Goal: Navigation & Orientation: Find specific page/section

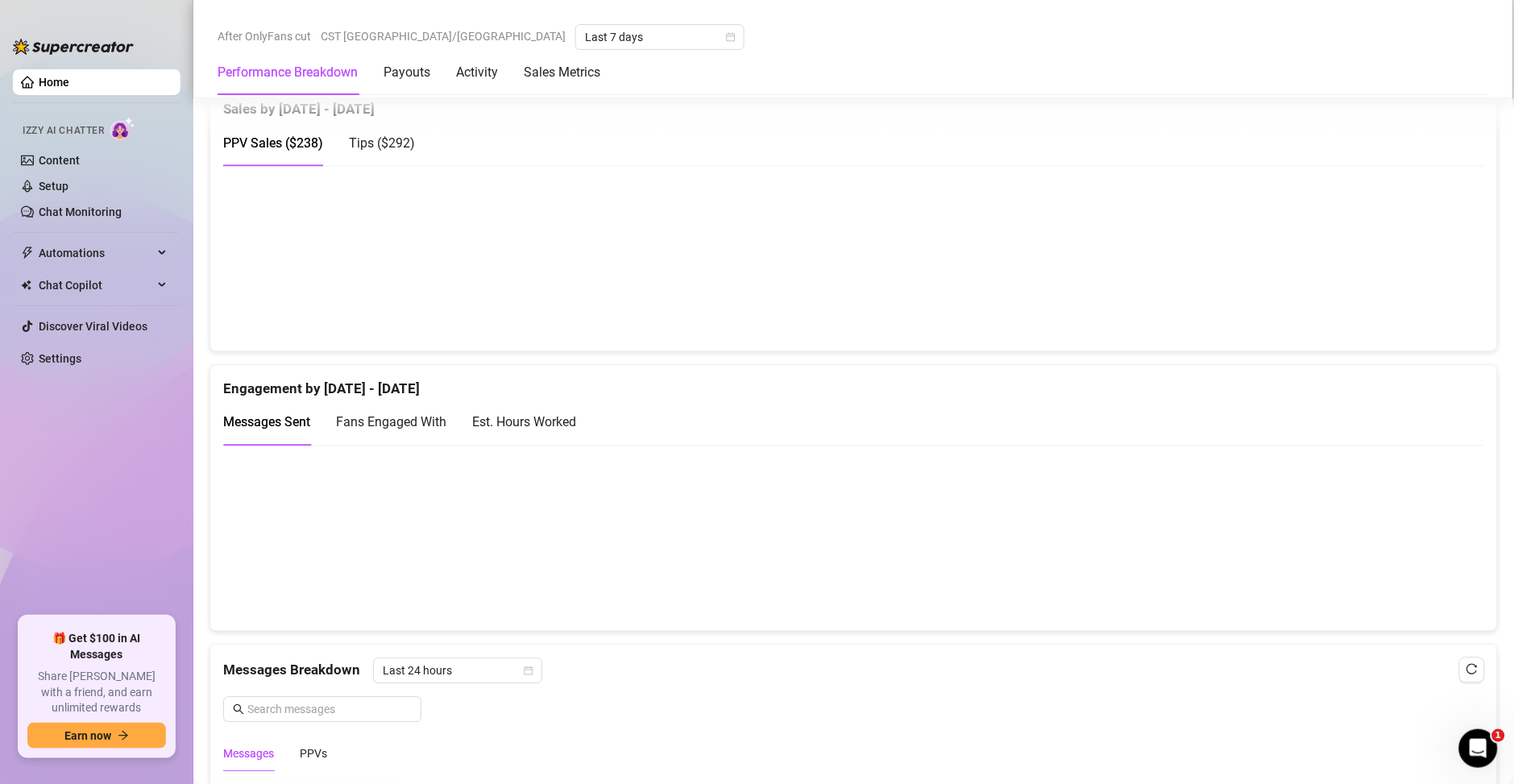
scroll to position [928, 0]
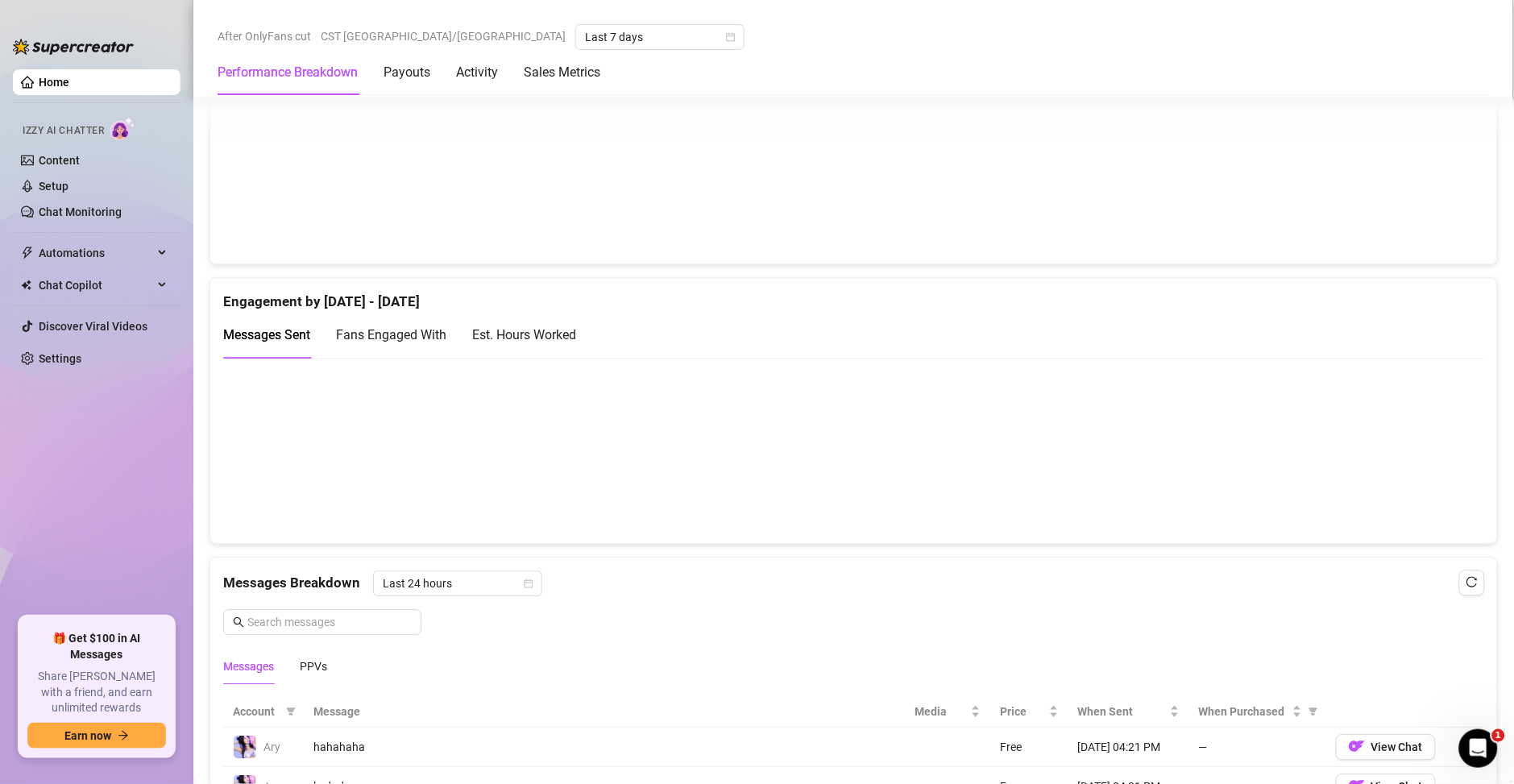
click at [524, 342] on div "Est. Hours Worked" at bounding box center [524, 335] width 104 height 21
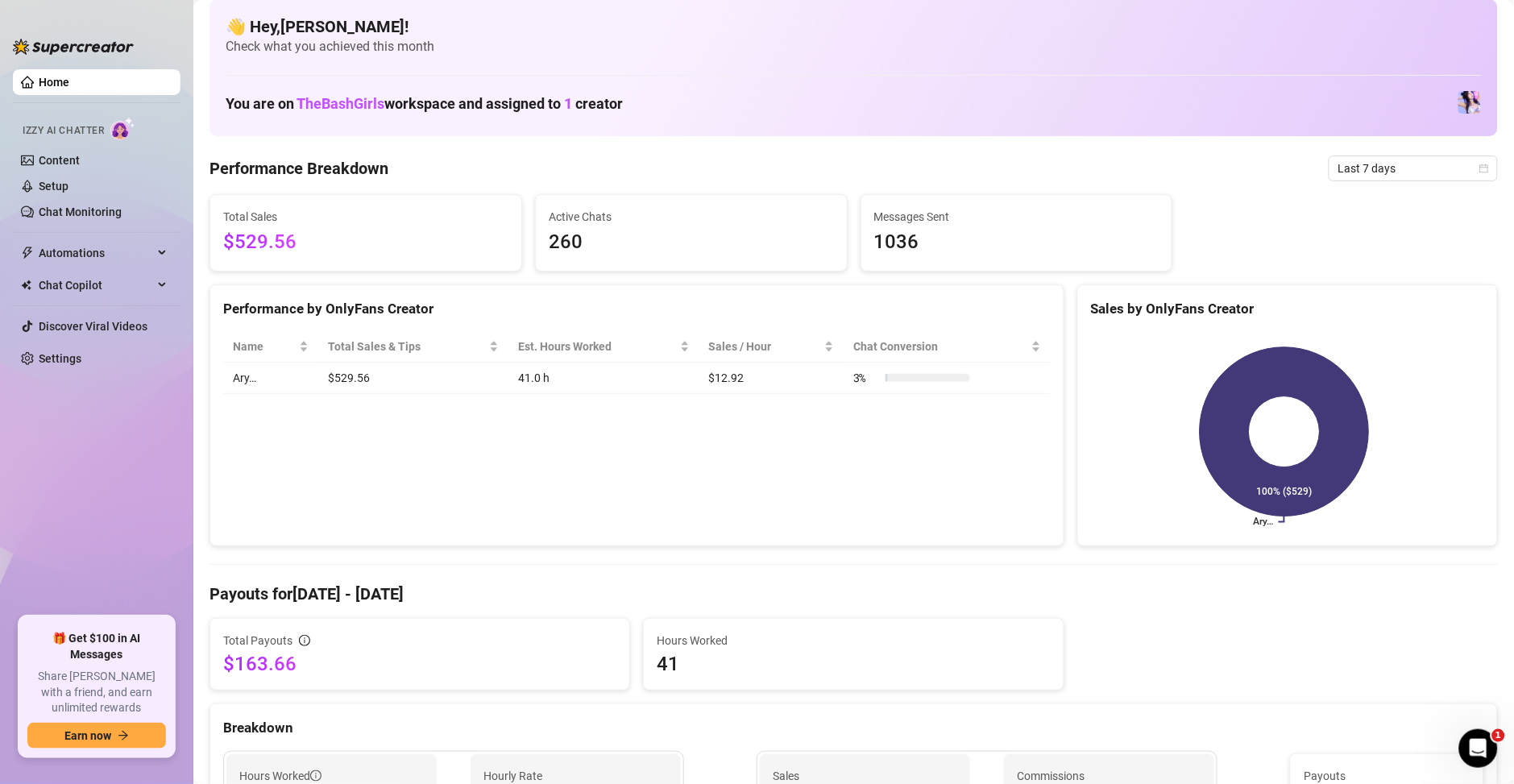
scroll to position [0, 0]
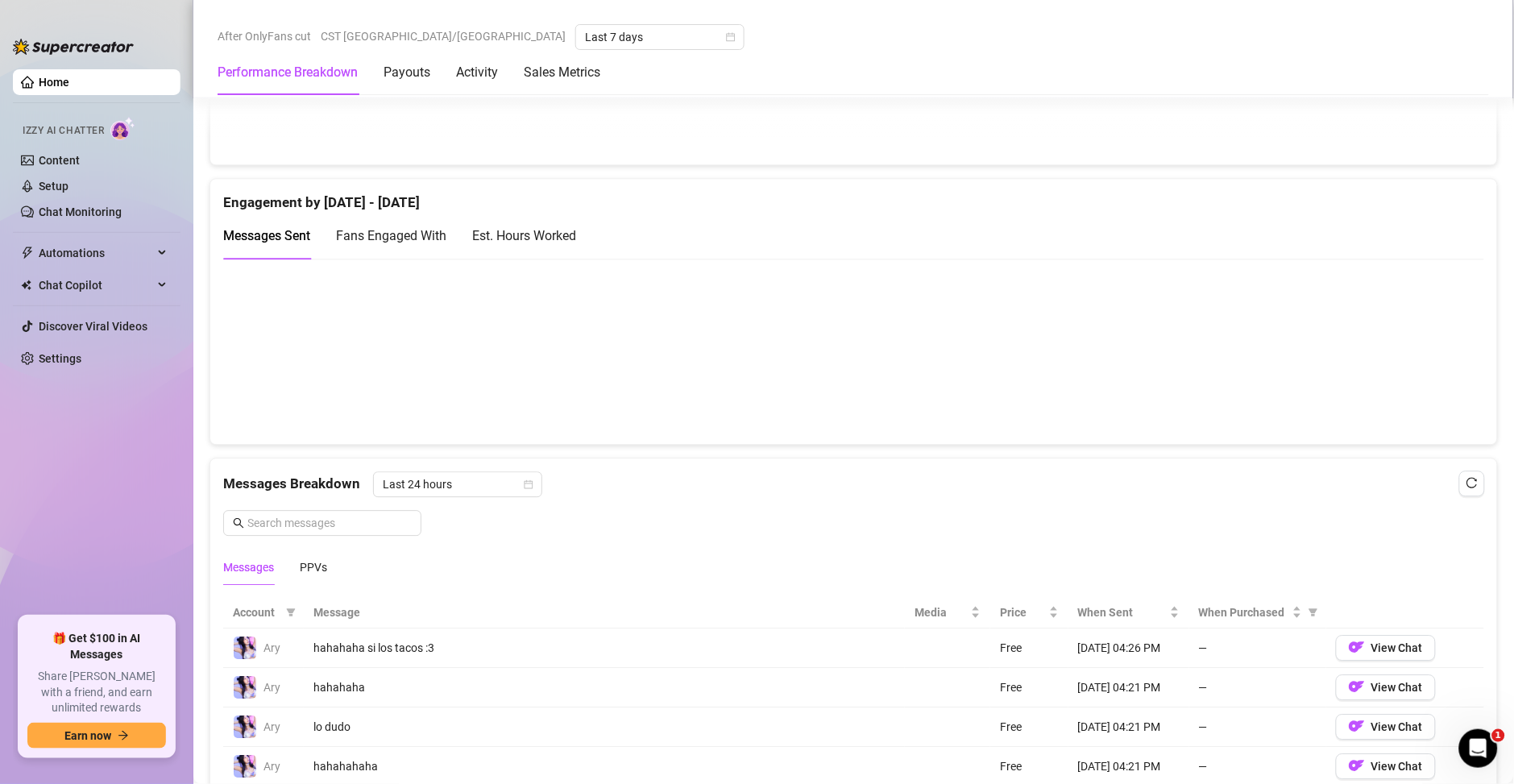
scroll to position [1005, 0]
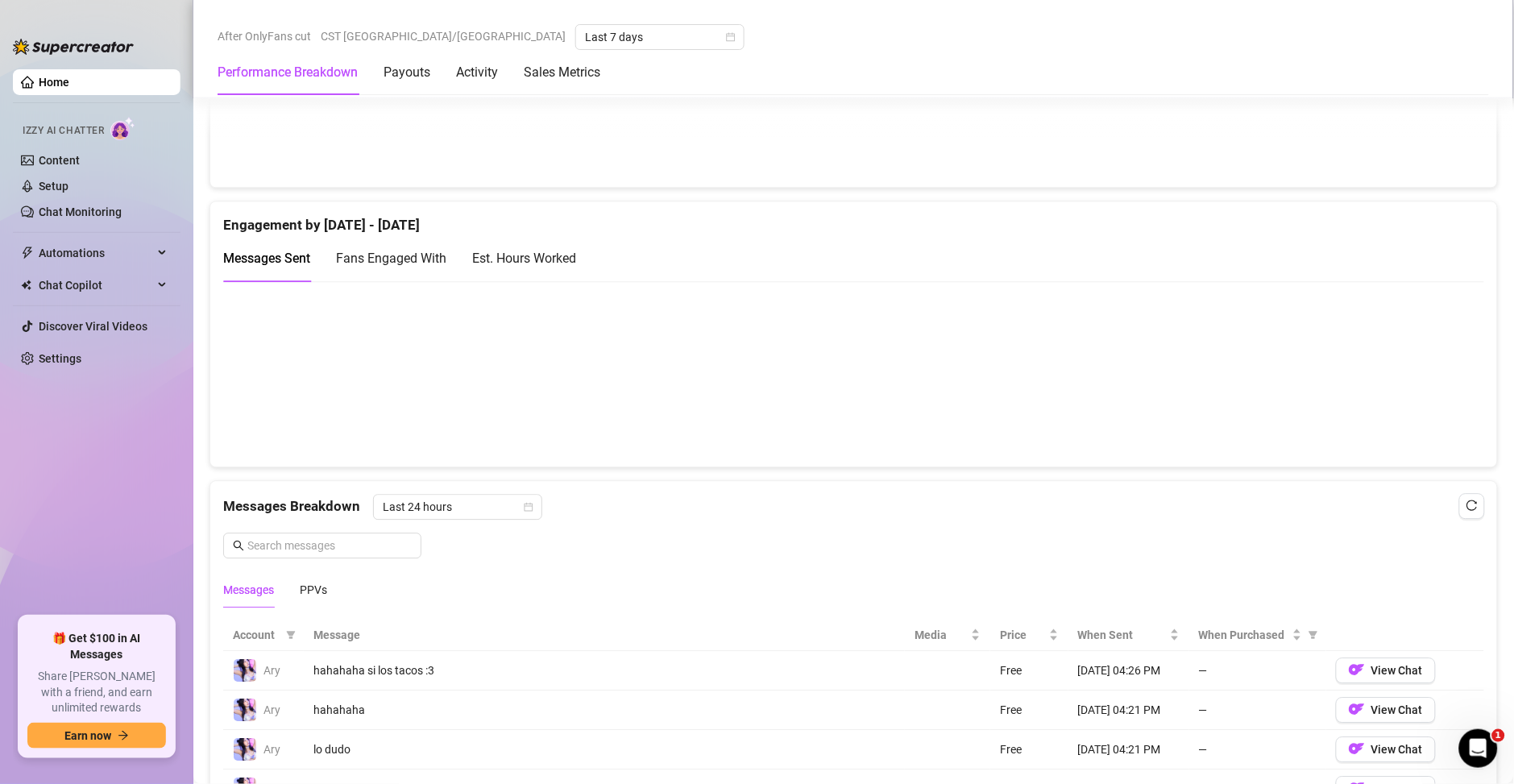
click at [563, 262] on div "Est. Hours Worked" at bounding box center [524, 258] width 104 height 21
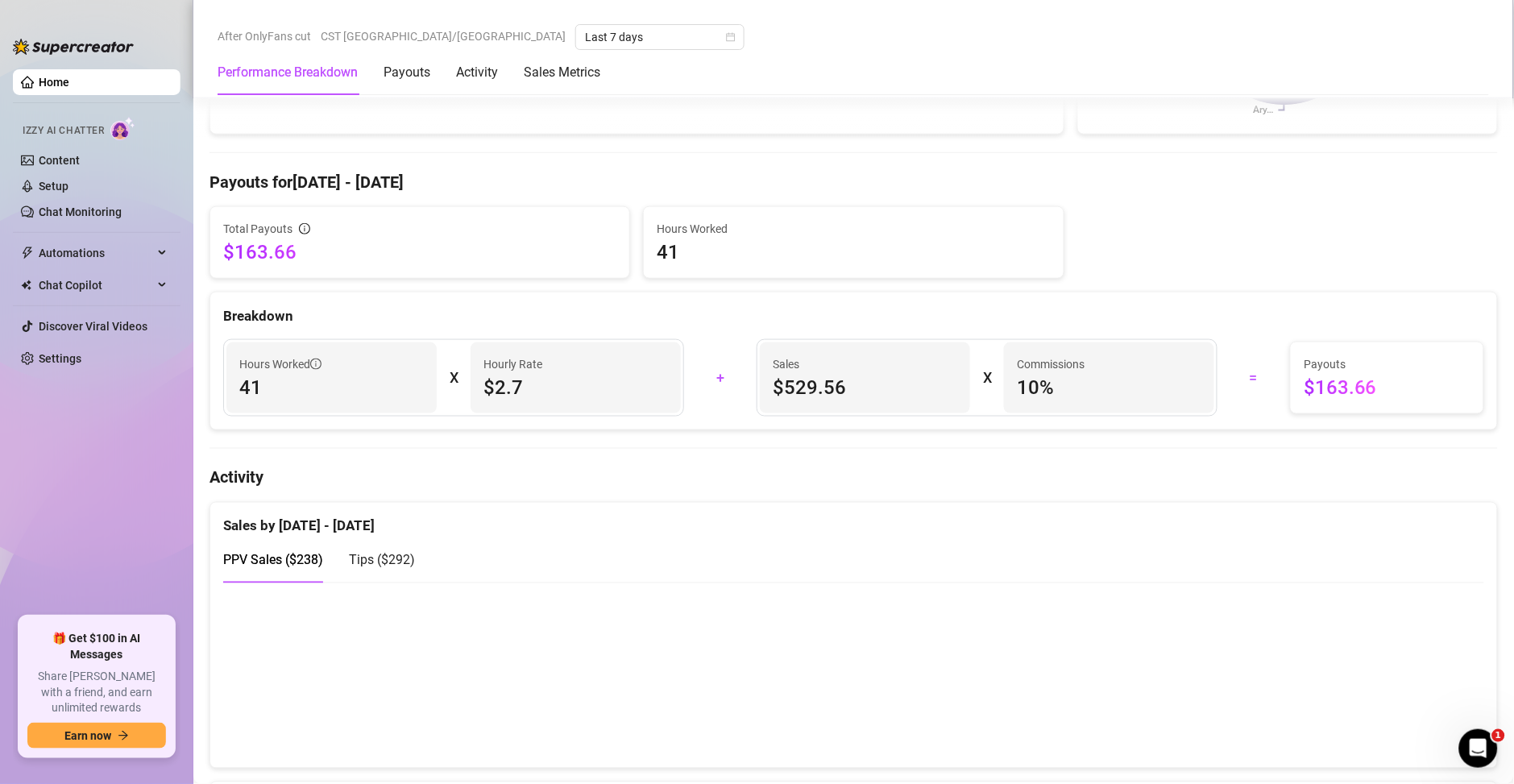
scroll to position [77, 0]
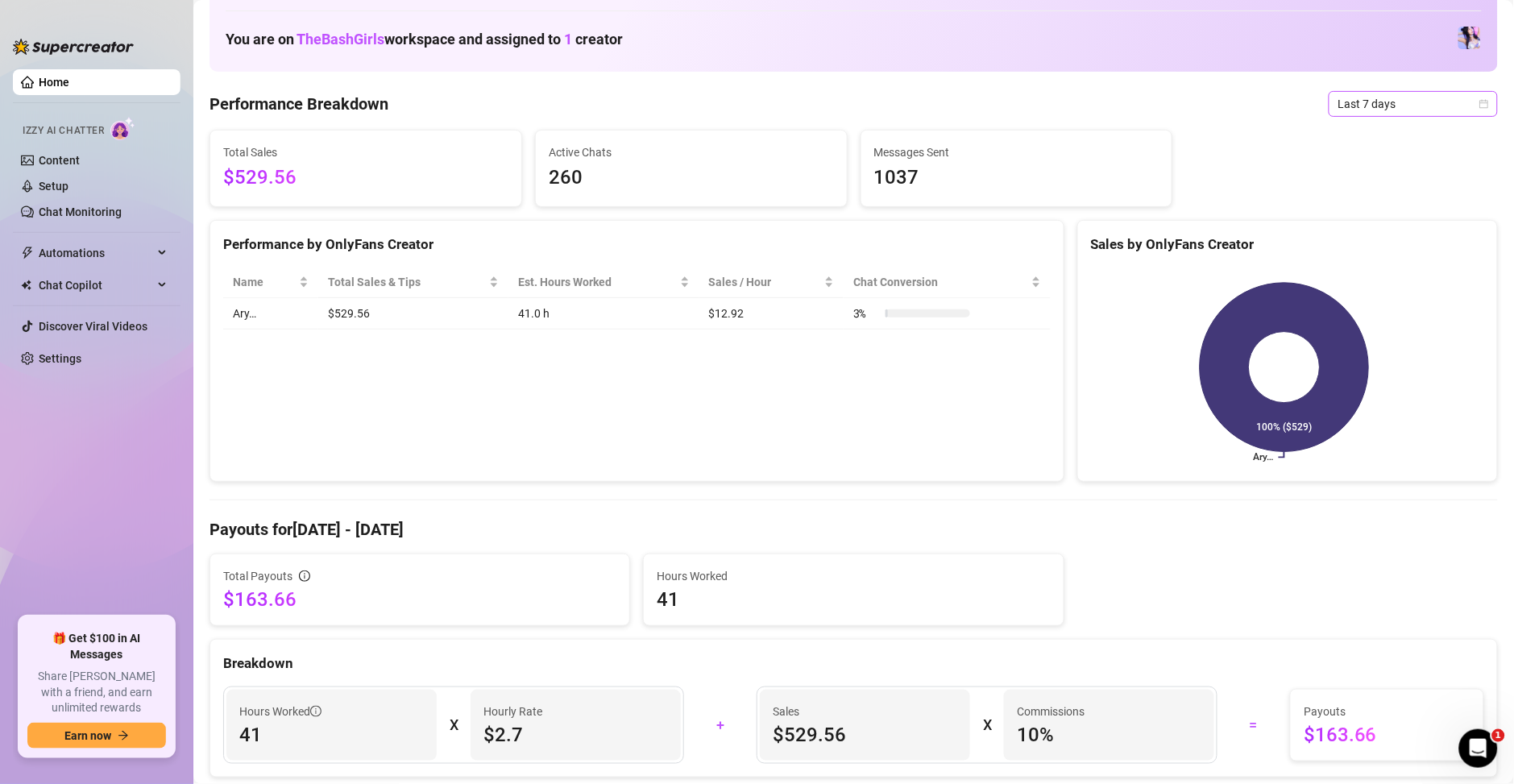
click at [1370, 91] on span "Last 7 days" at bounding box center [1413, 103] width 150 height 24
click at [1352, 236] on div "Custom date" at bounding box center [1395, 239] width 144 height 18
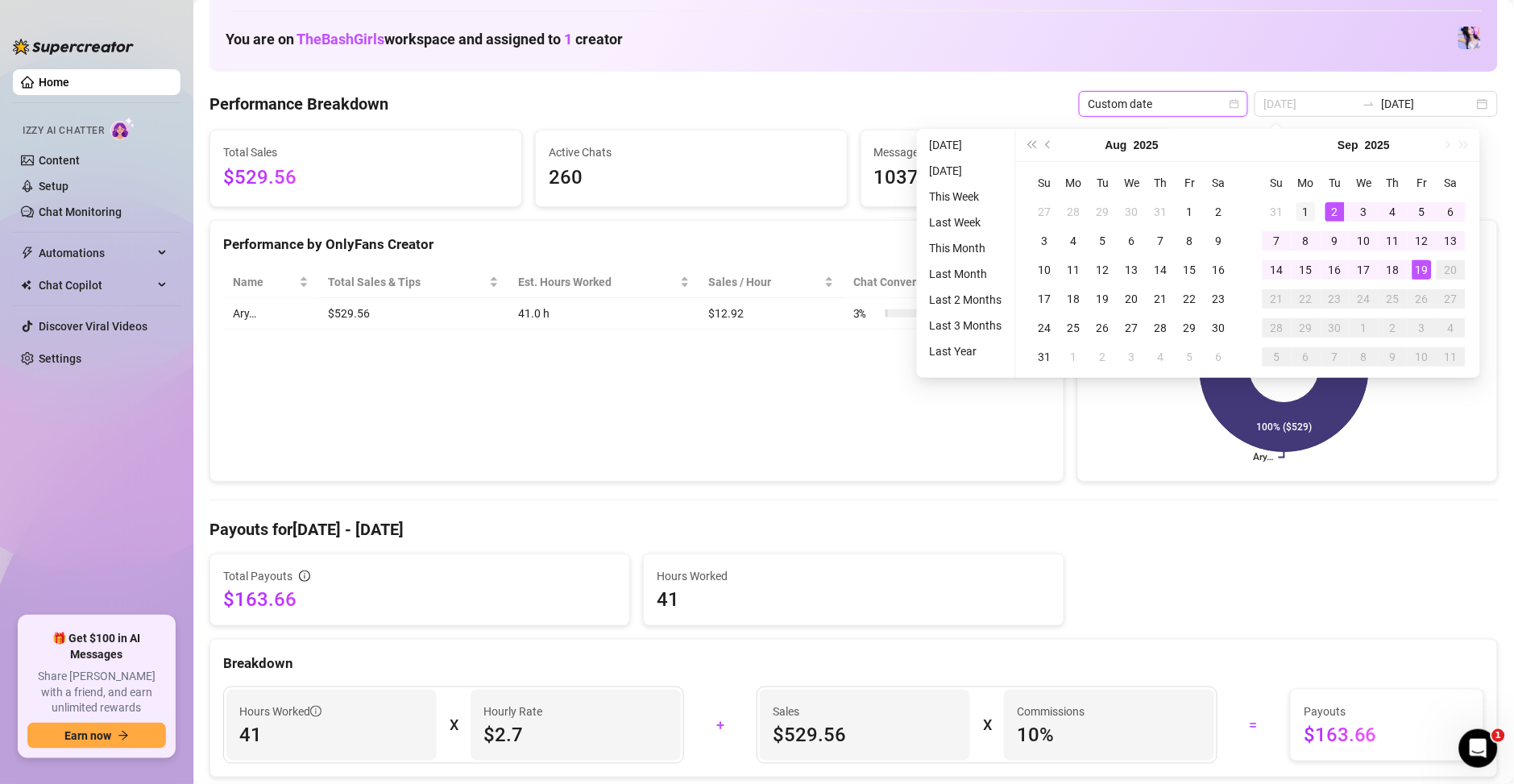
type input "2025-09-01"
click at [1306, 209] on div "1" at bounding box center [1306, 211] width 20 height 20
type input "2025-09-18"
click at [1395, 272] on div "18" at bounding box center [1393, 269] width 20 height 20
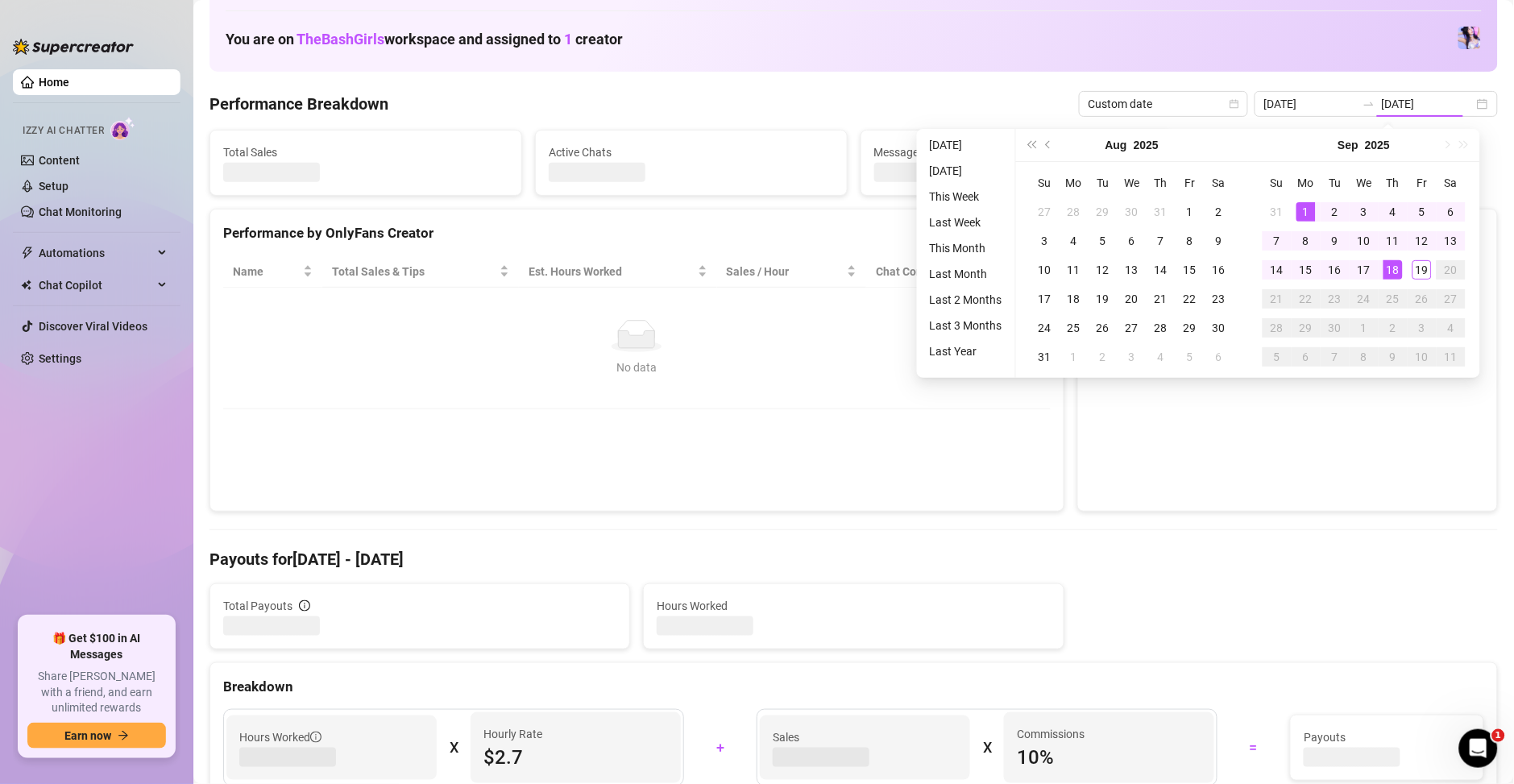
type input "2025-09-01"
type input "2025-09-18"
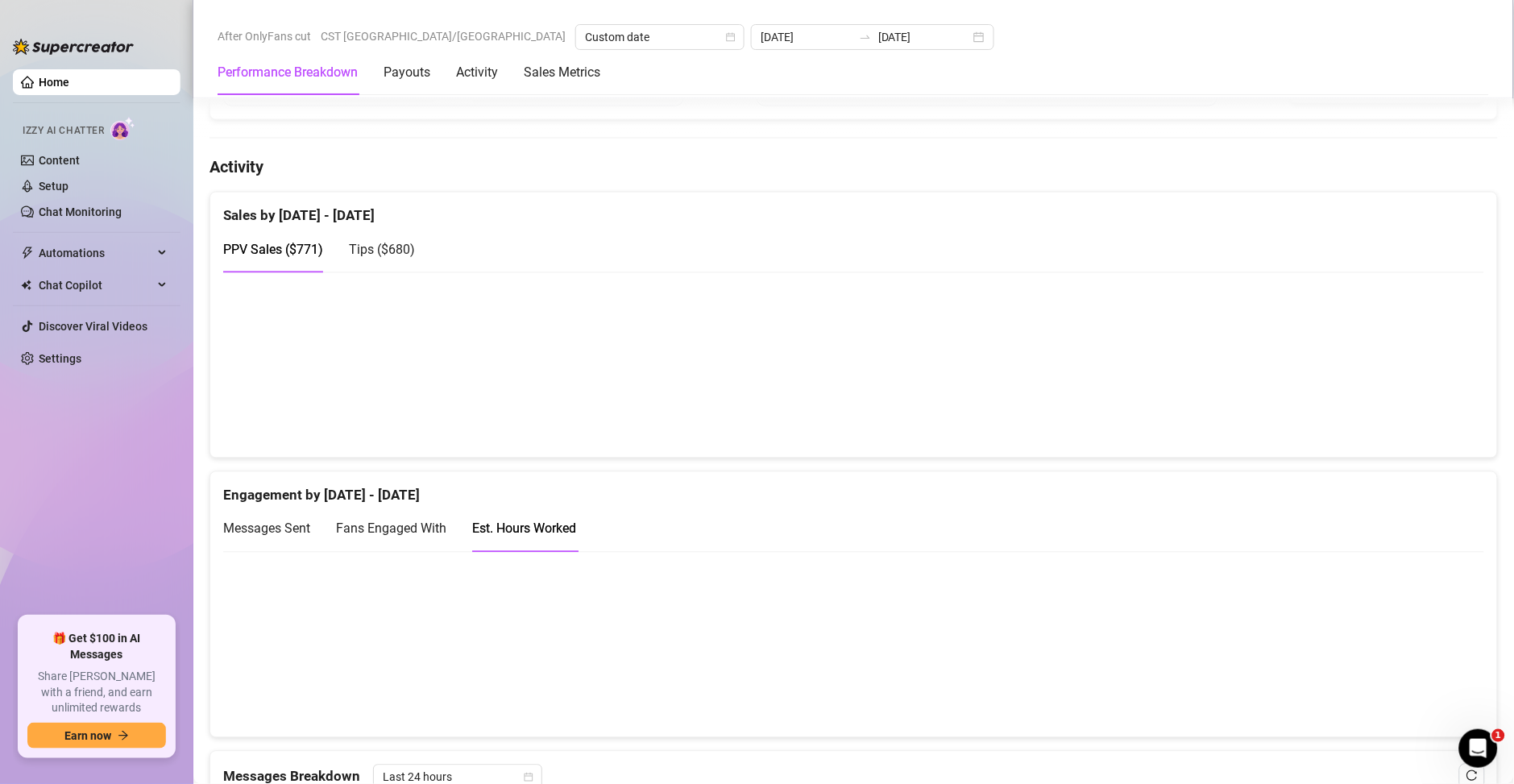
scroll to position [773, 0]
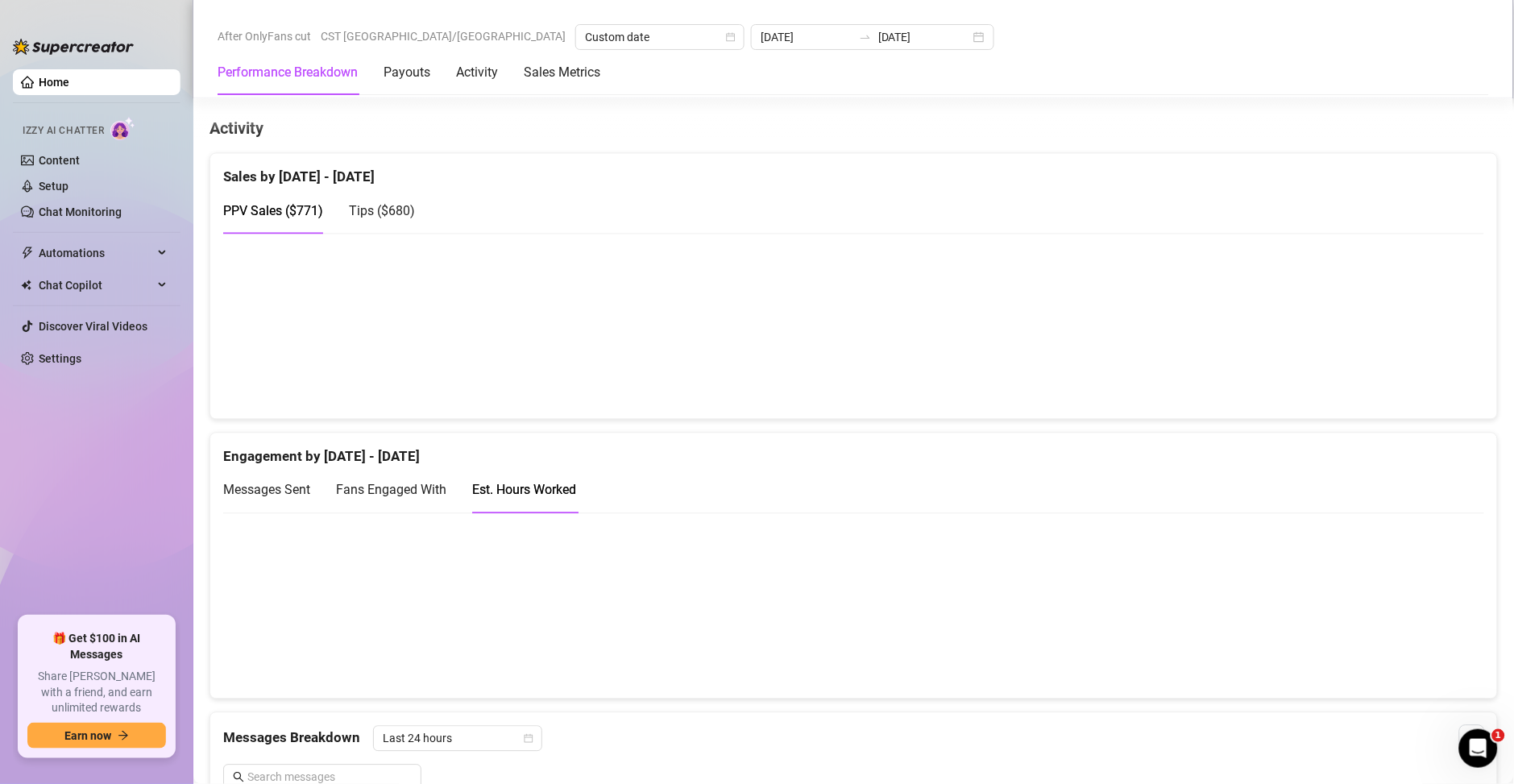
click at [271, 486] on span "Messages Sent" at bounding box center [267, 490] width 87 height 15
click at [528, 492] on div "Est. Hours Worked" at bounding box center [524, 491] width 104 height 21
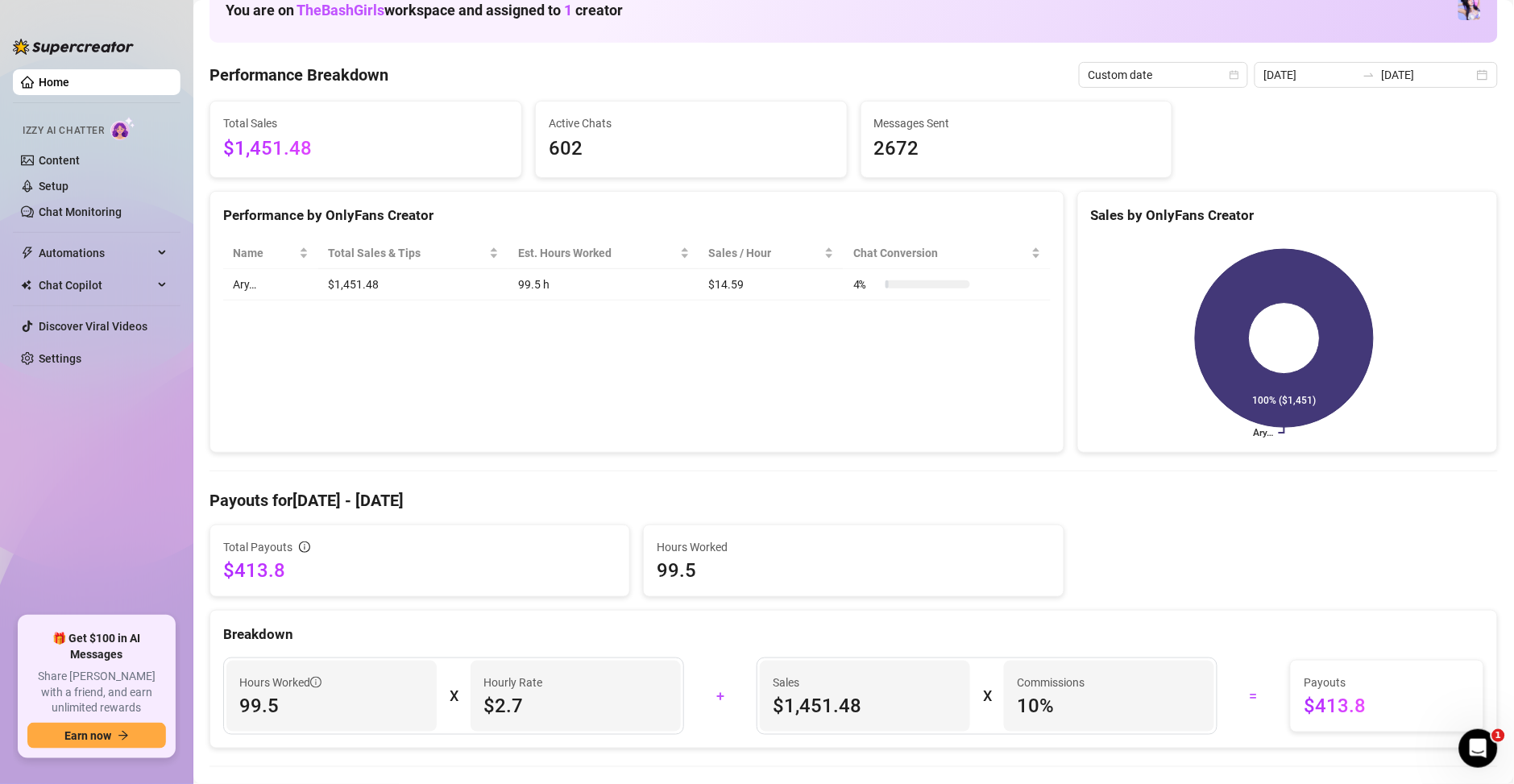
scroll to position [0, 0]
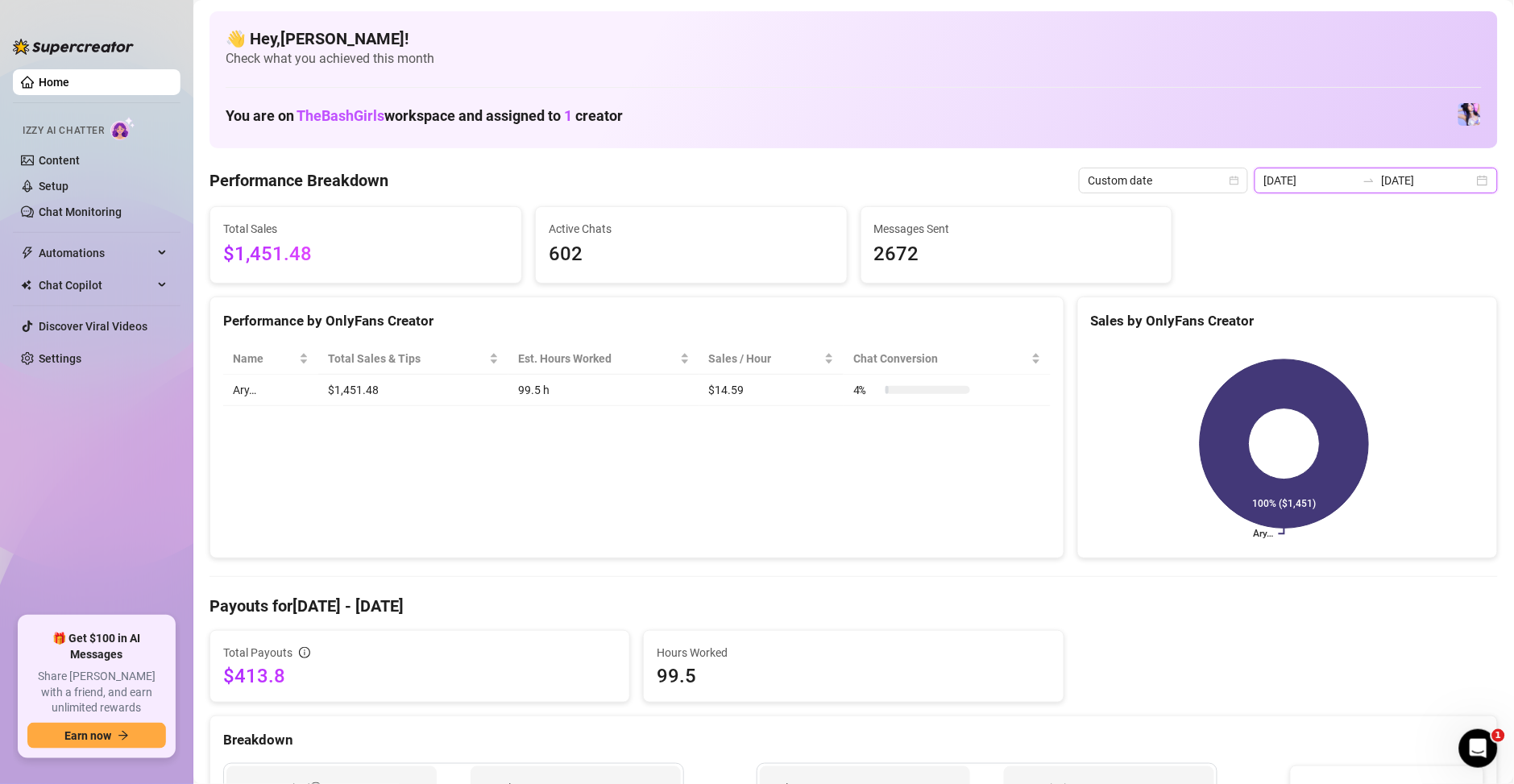
click at [1409, 179] on input "2025-09-18" at bounding box center [1428, 180] width 92 height 18
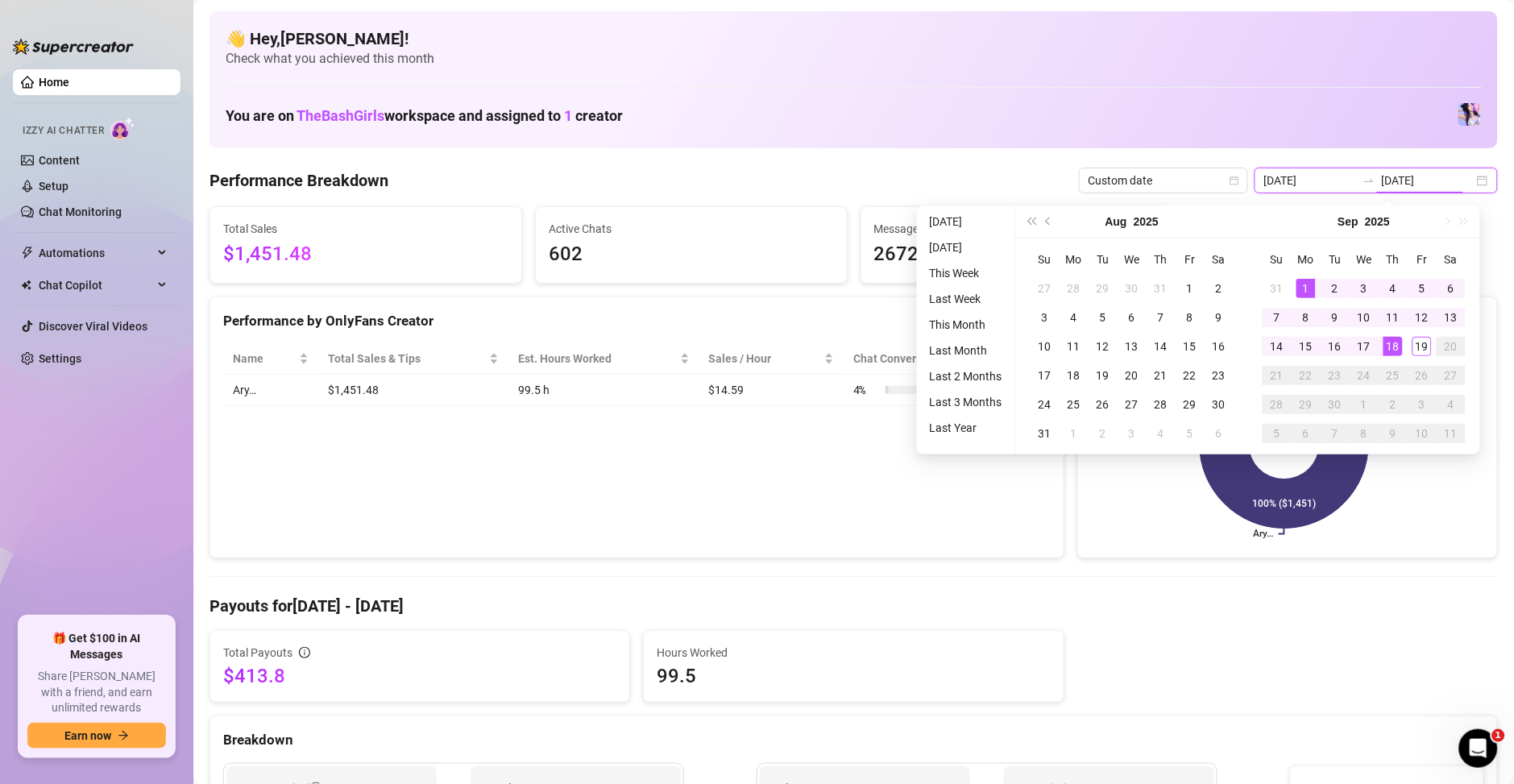
type input "2025-09-18"
type input "2025-09-19"
type input "2025-09-01"
type input "2025-09-18"
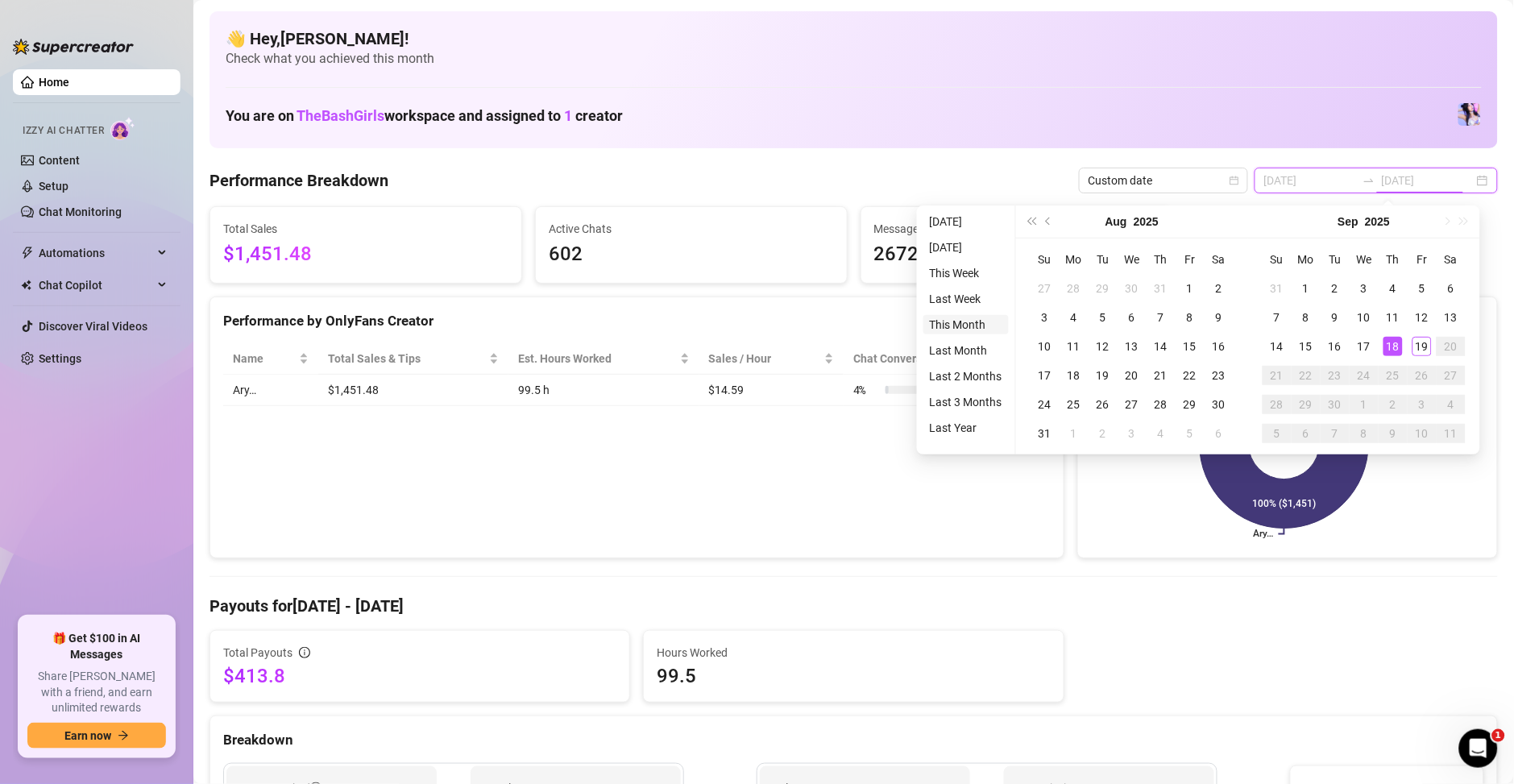
type input "2025-09-19"
type input "2025-09-01"
type input "2025-09-18"
type input "2025-09-12"
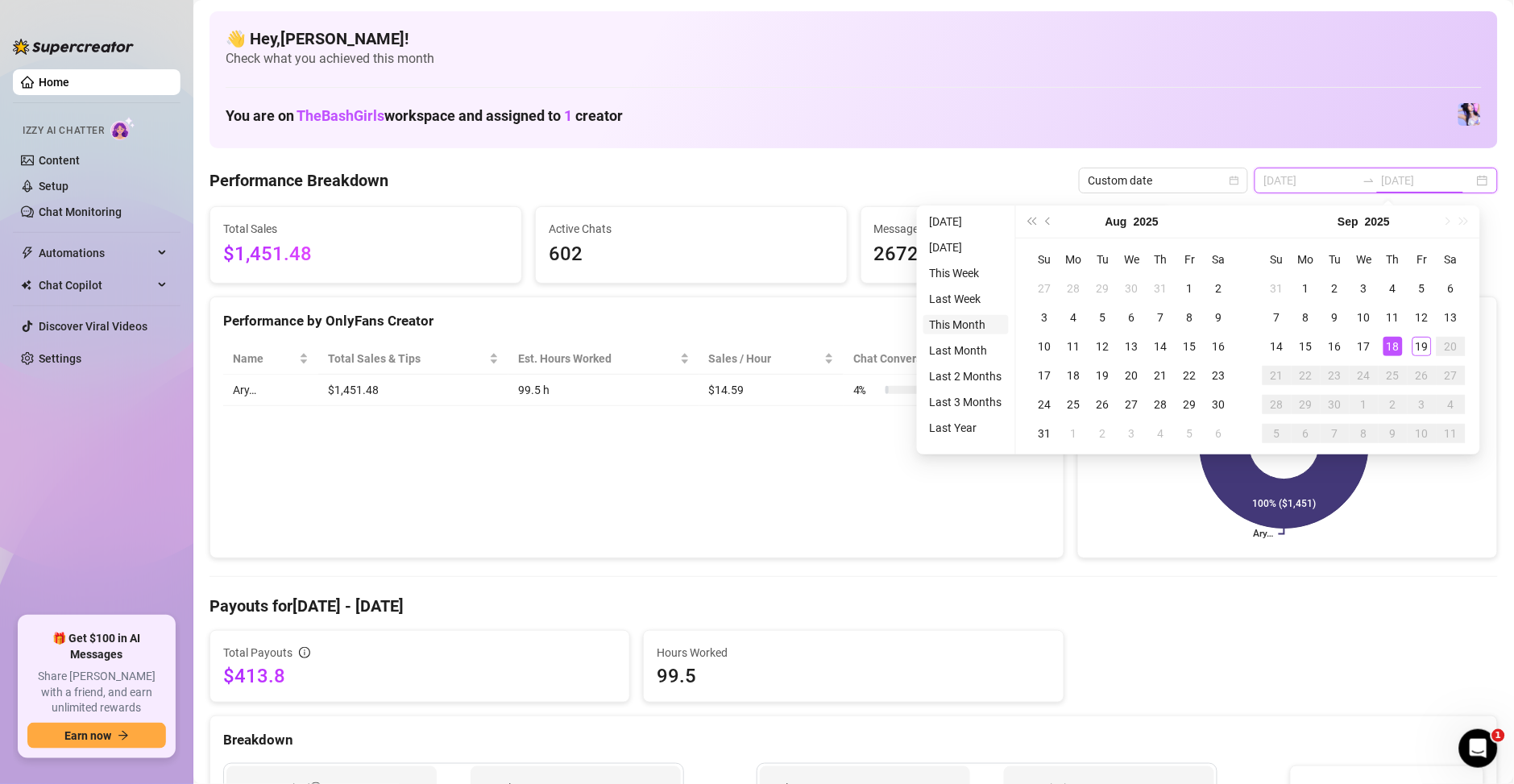
type input "2025-09-19"
type input "2025-09-01"
type input "2025-09-18"
type input "2025-08-19"
type input "2025-09-19"
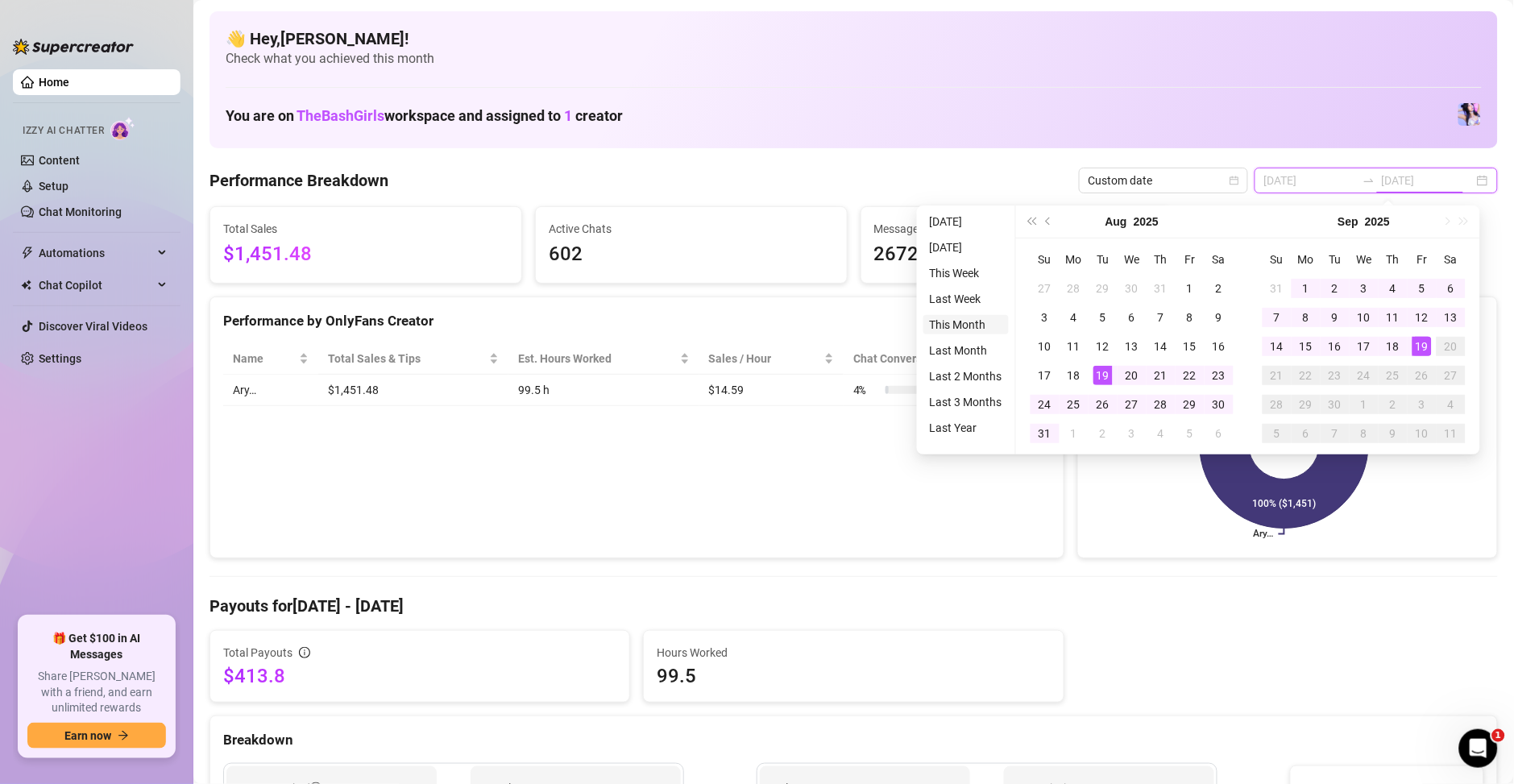
type input "2025-09-01"
type input "2025-09-18"
type input "2025-09-12"
type input "2025-09-19"
click at [955, 300] on li "Last Week" at bounding box center [967, 298] width 86 height 20
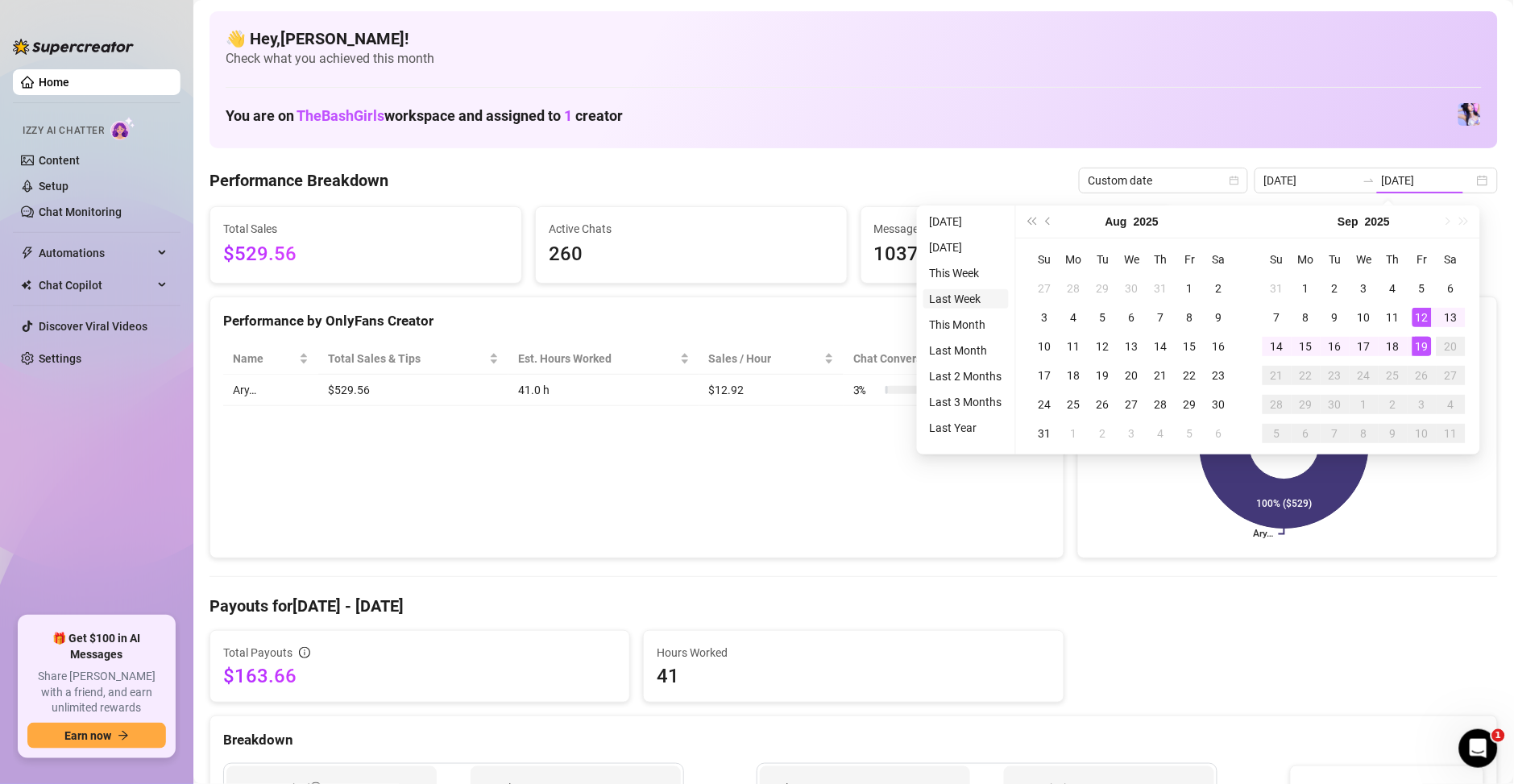
type input "2025-09-12"
type input "2025-09-19"
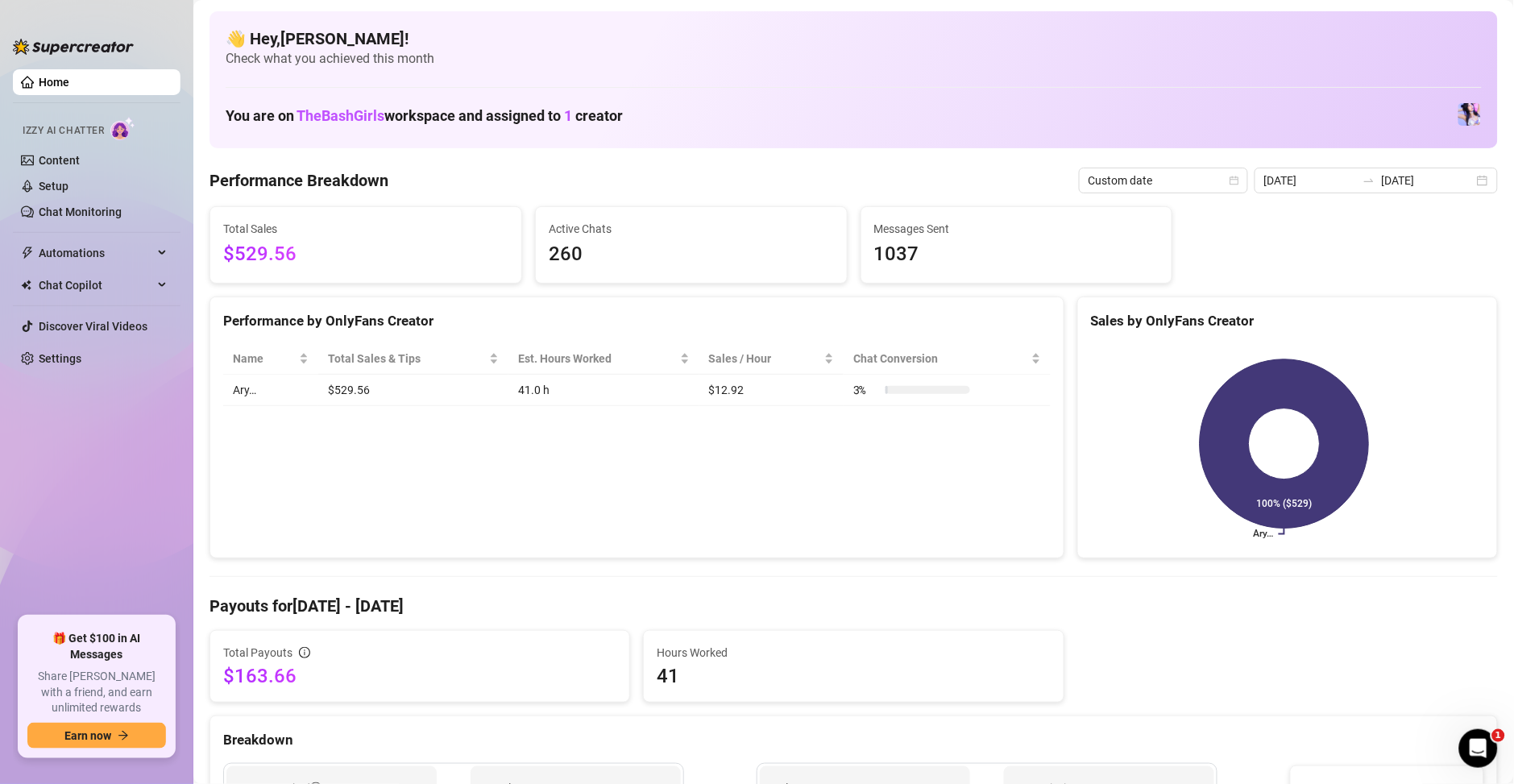
click at [1449, 182] on input "2025-09-19" at bounding box center [1428, 180] width 92 height 18
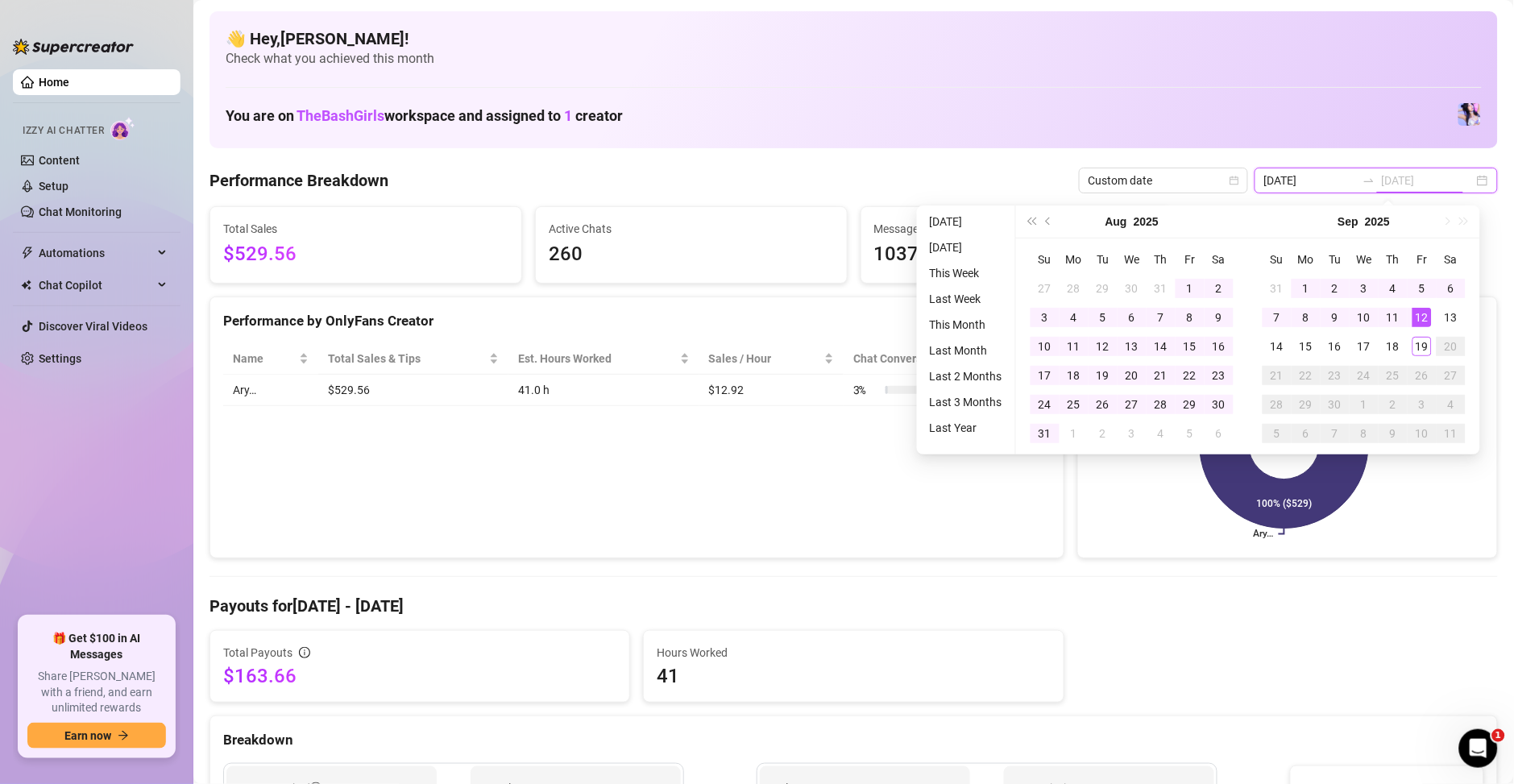
type input "2025-09-19"
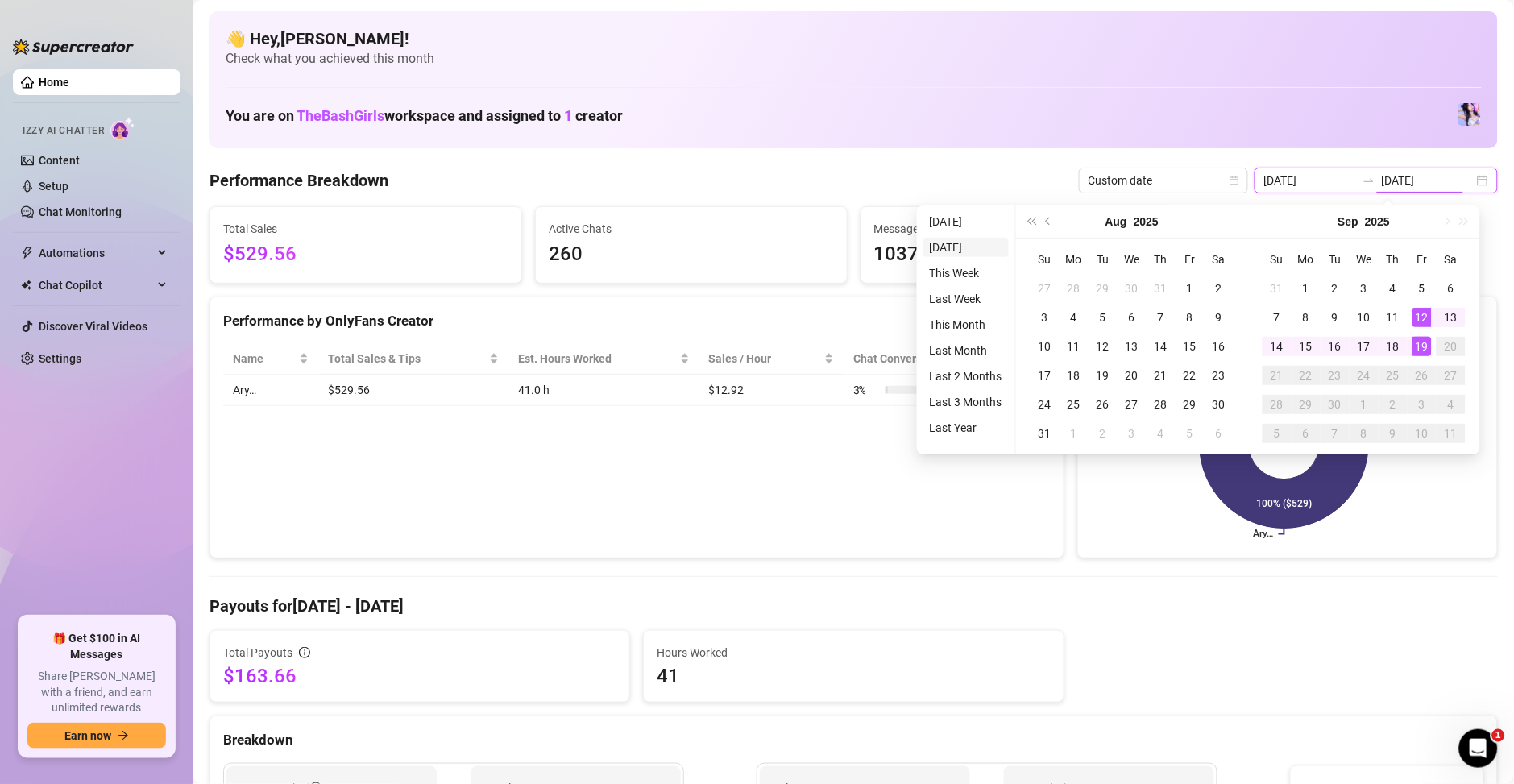
type input "2025-09-18"
type input "2025-09-12"
type input "2025-09-19"
type input "2025-09-18"
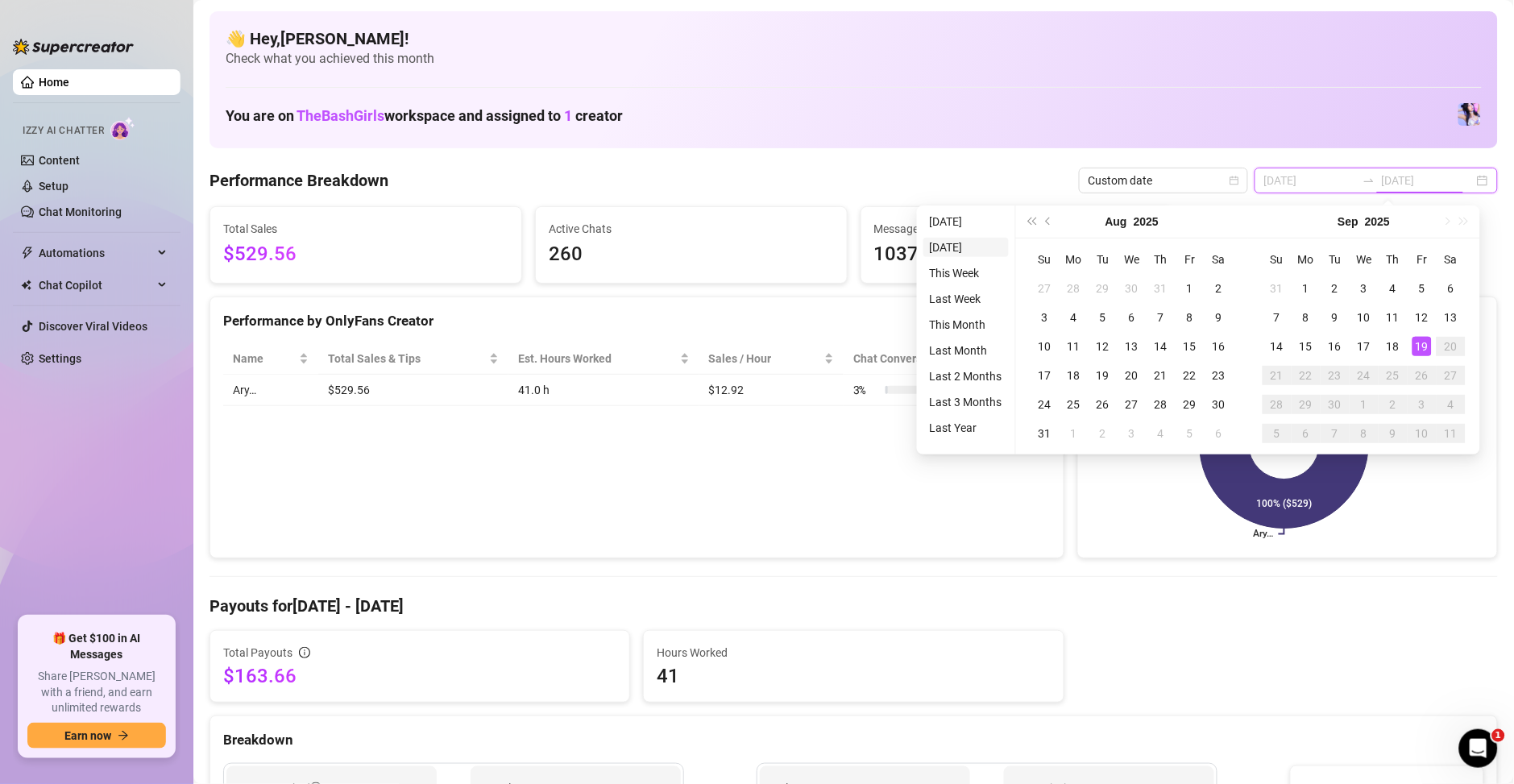
type input "2025-09-18"
type input "2025-09-12"
type input "2025-09-19"
type input "2025-09-18"
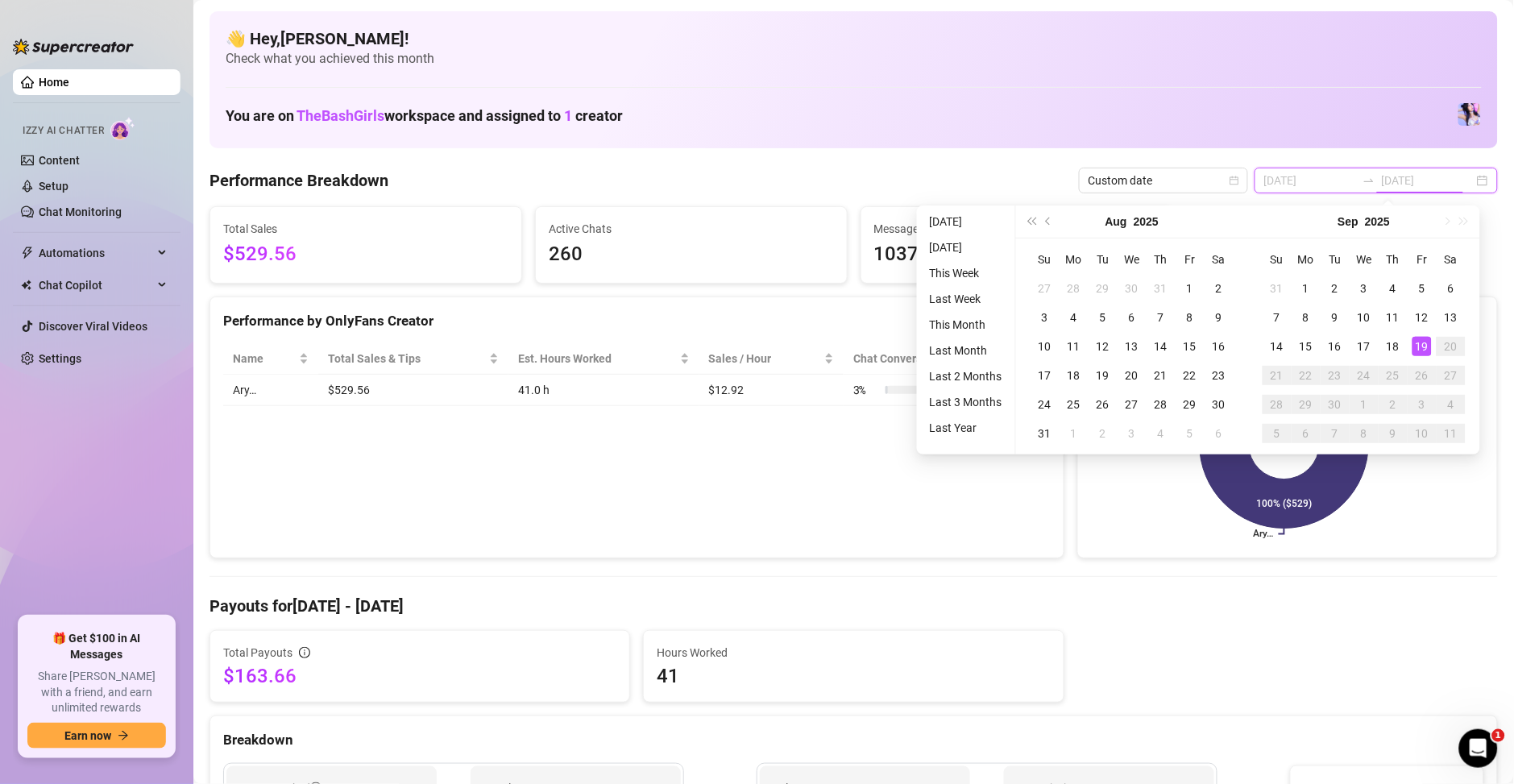
type input "2025-09-12"
type input "2025-09-19"
click at [967, 277] on li "This Week" at bounding box center [967, 273] width 86 height 20
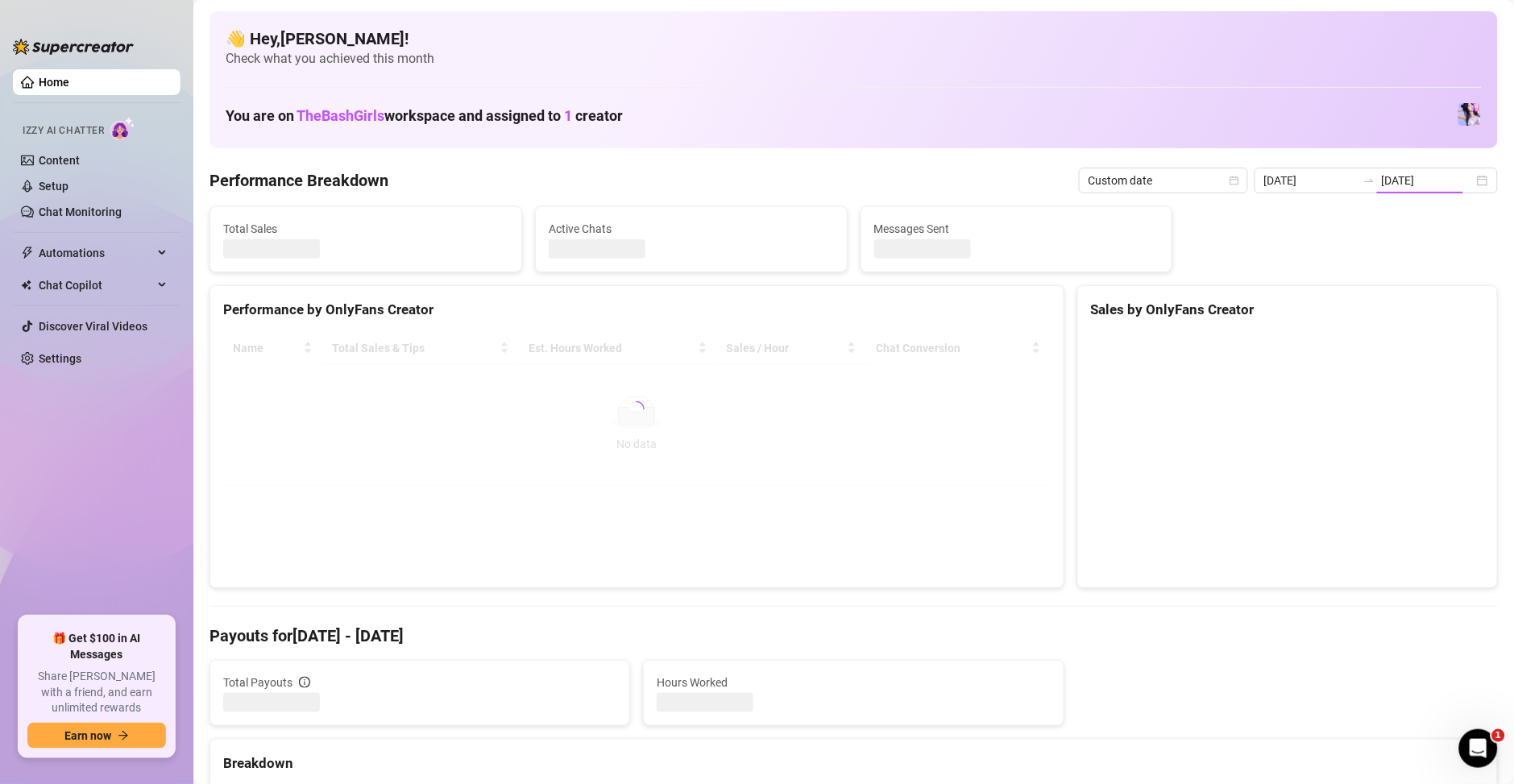
type input "2025-09-19"
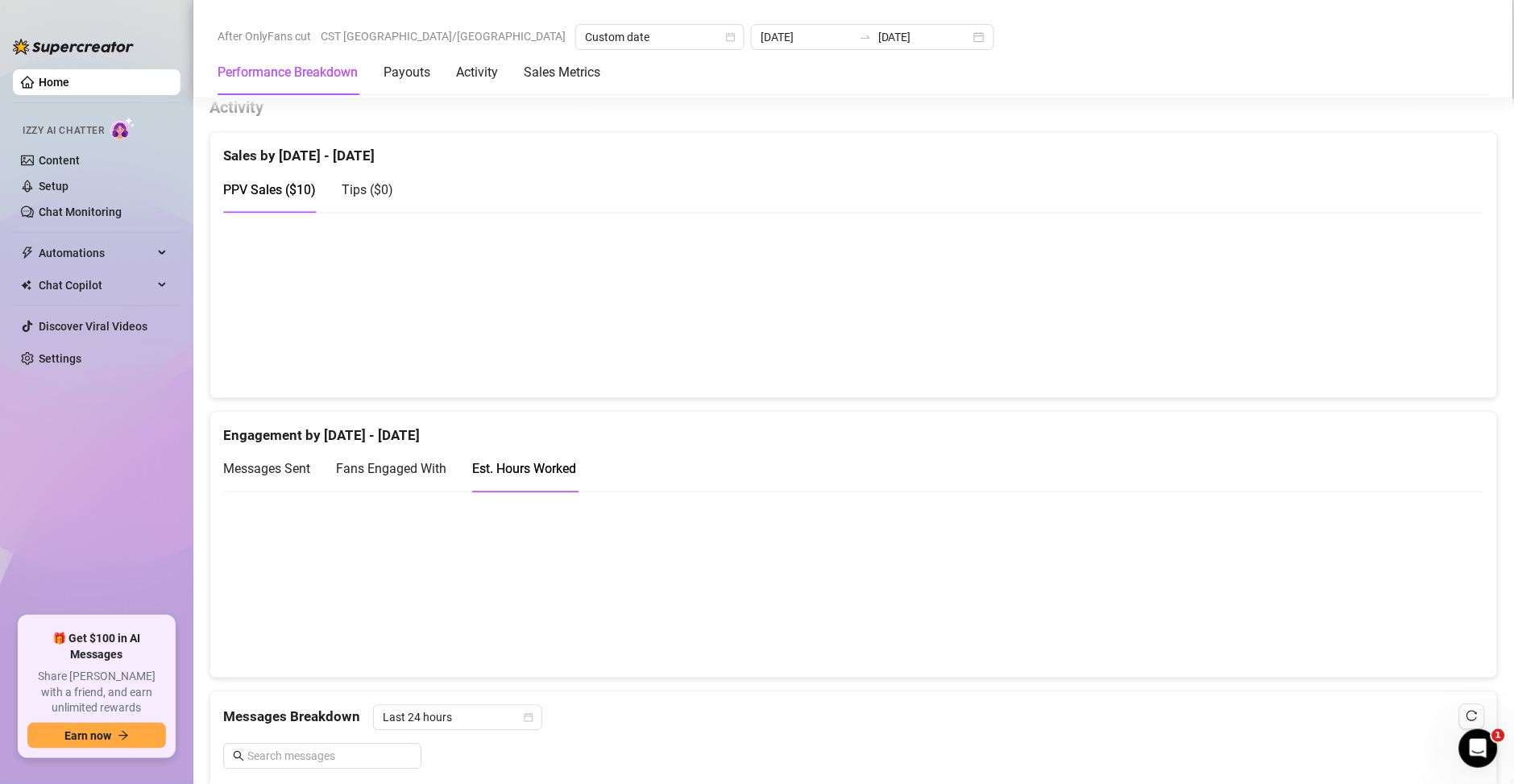
scroll to position [805, 0]
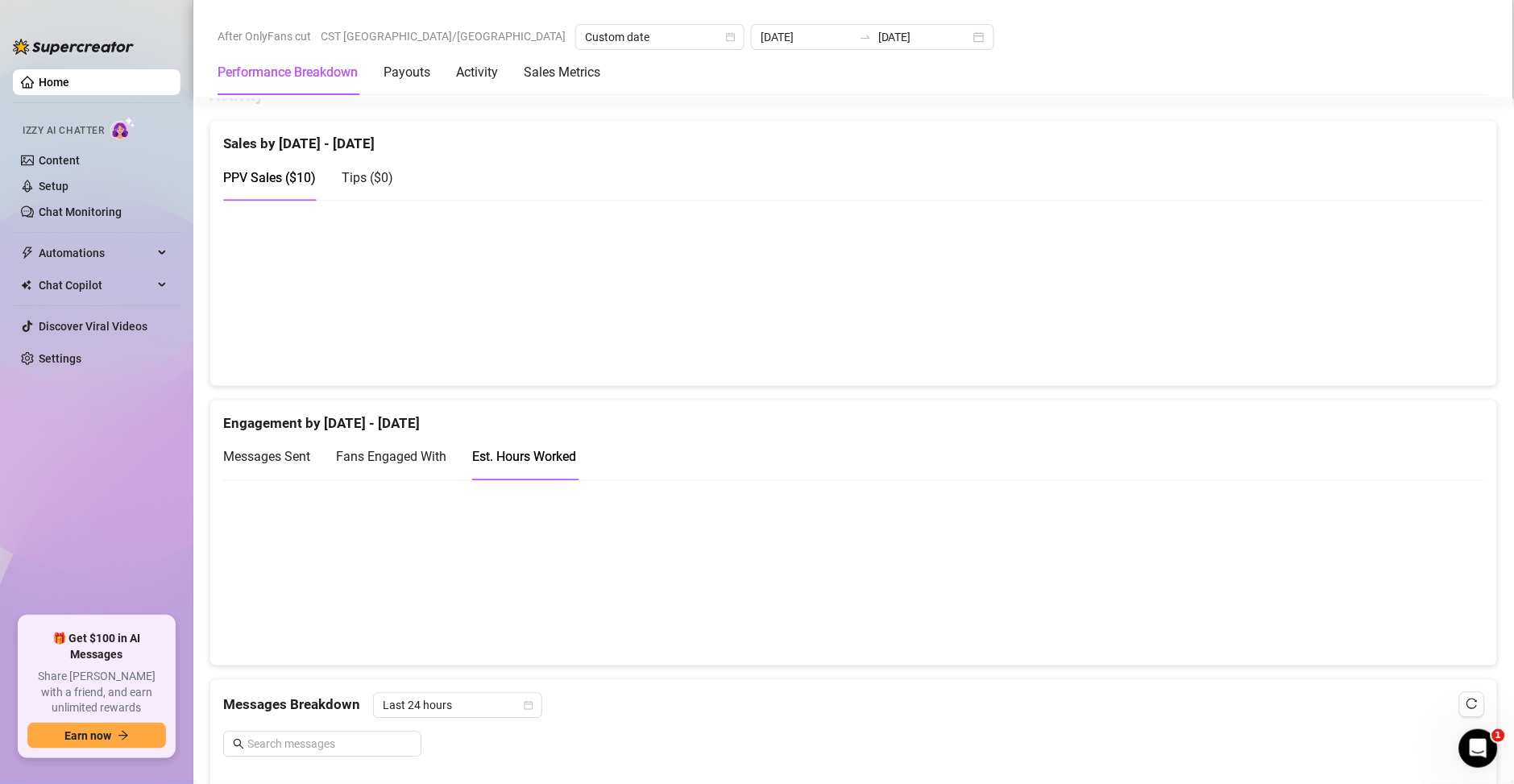
click at [277, 470] on div "Messages Sent" at bounding box center [267, 457] width 87 height 46
click at [531, 469] on div "Est. Hours Worked" at bounding box center [524, 457] width 104 height 46
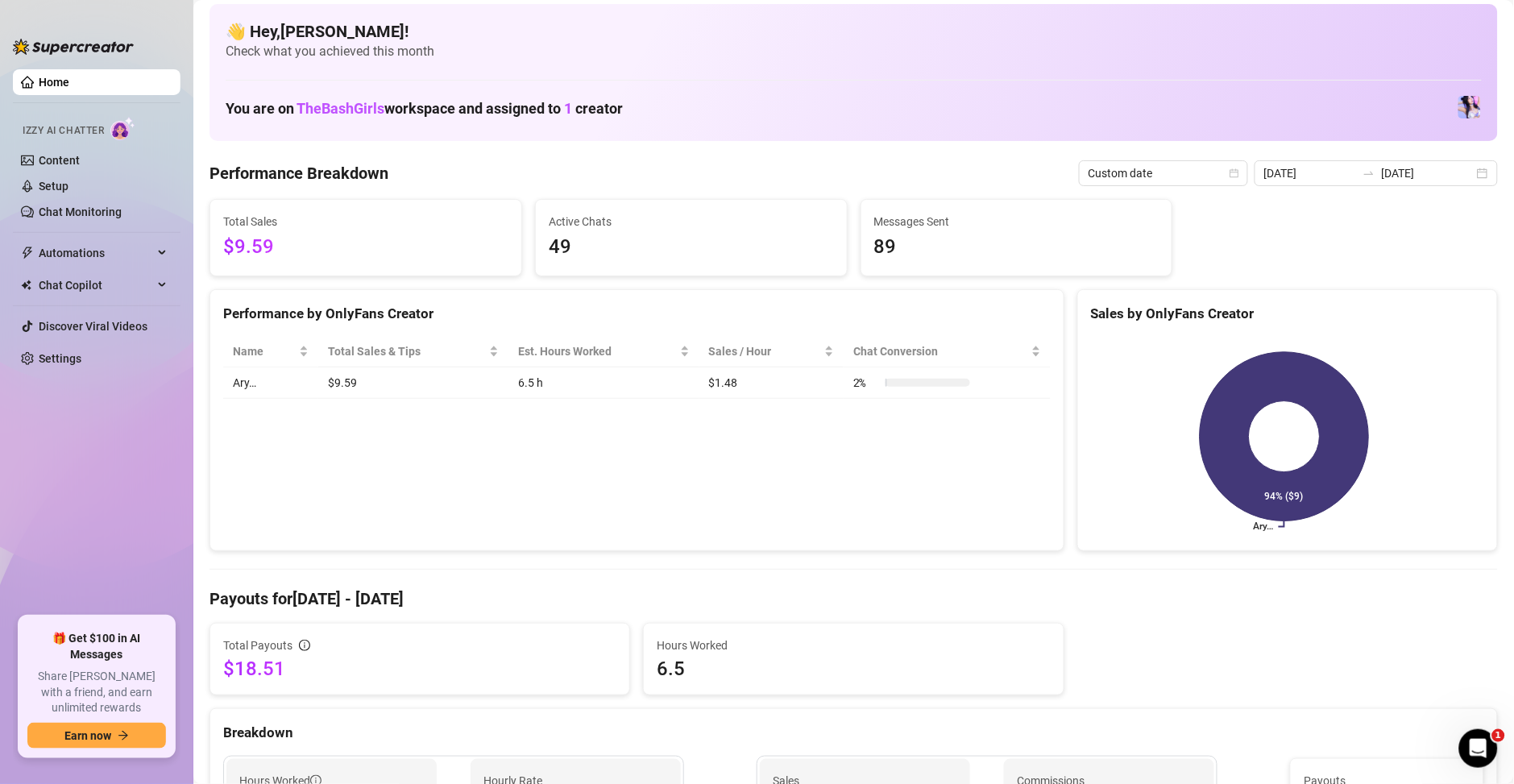
scroll to position [0, 0]
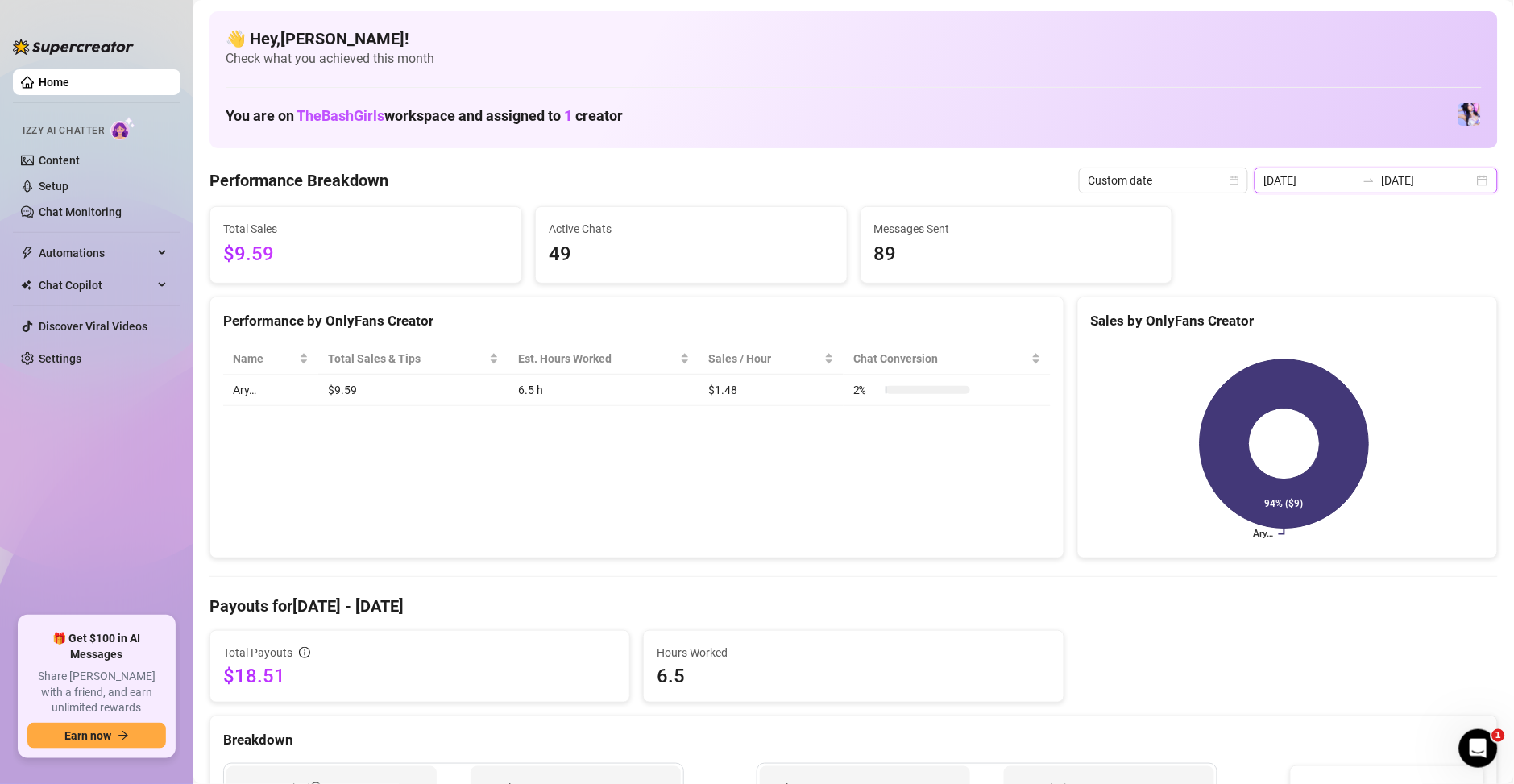
click at [1407, 180] on input "2025-09-19" at bounding box center [1428, 180] width 92 height 18
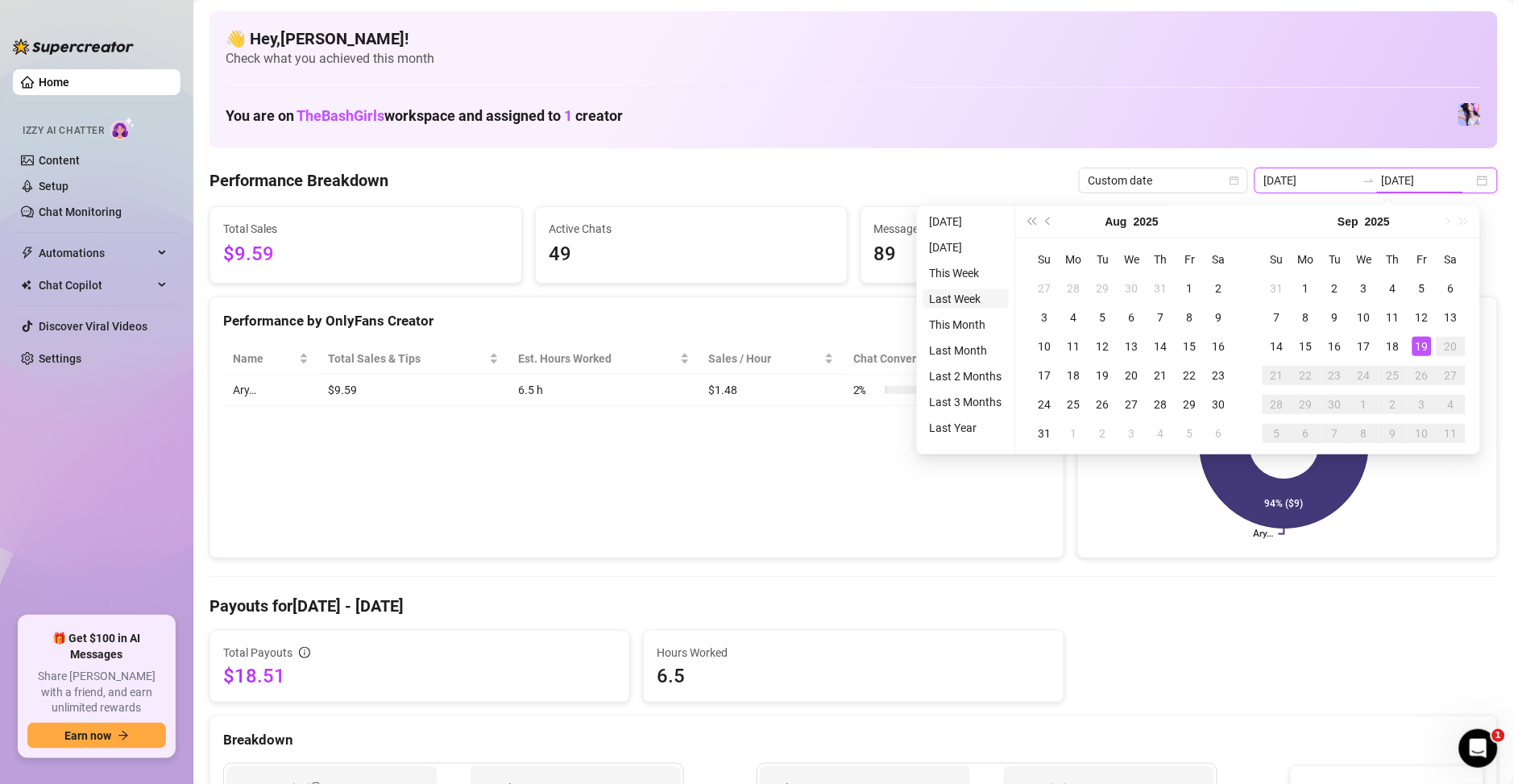
type input "2025-09-19"
click at [961, 280] on li "This Week" at bounding box center [967, 273] width 86 height 20
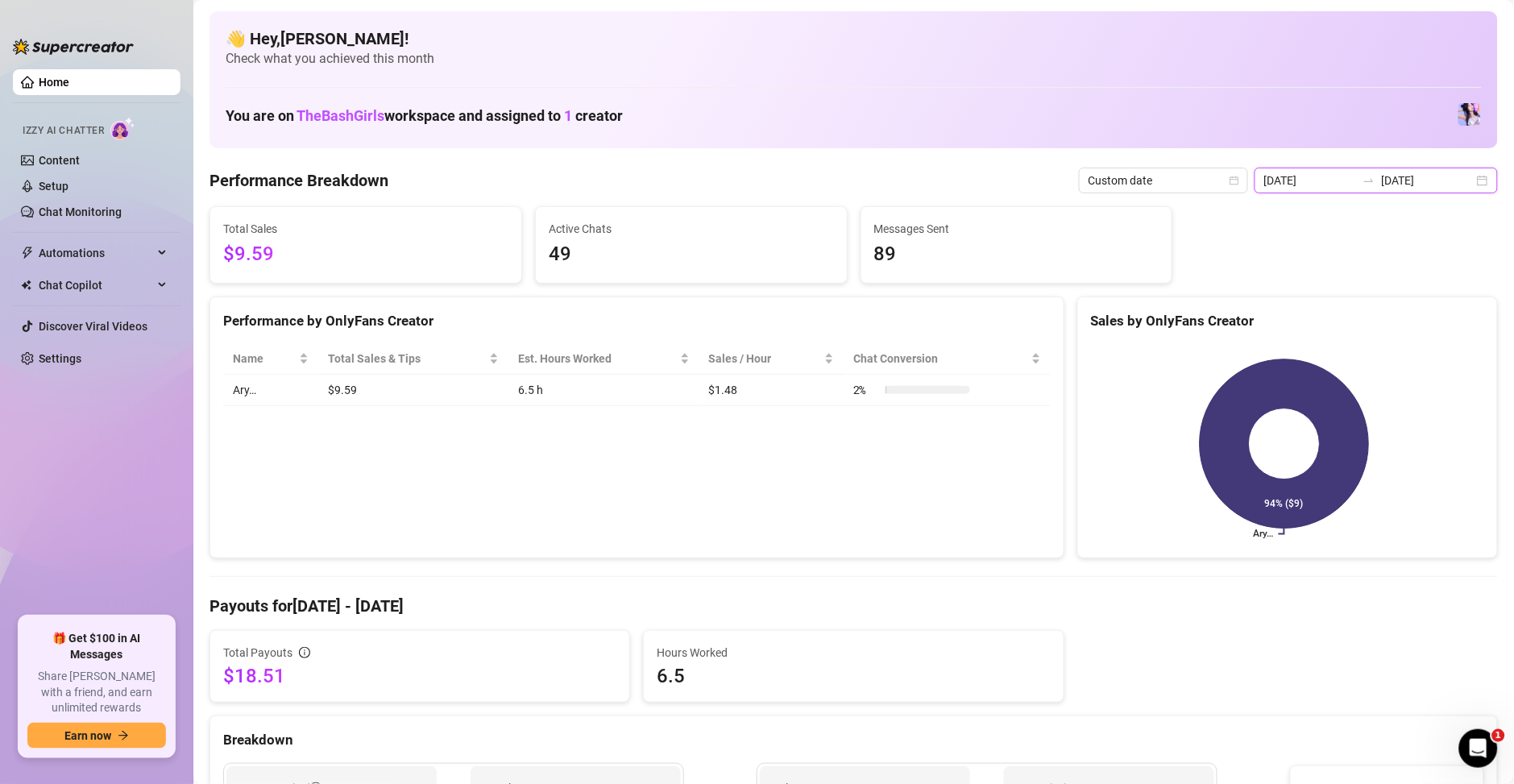
click at [1316, 181] on input "2025-09-19" at bounding box center [1310, 180] width 92 height 18
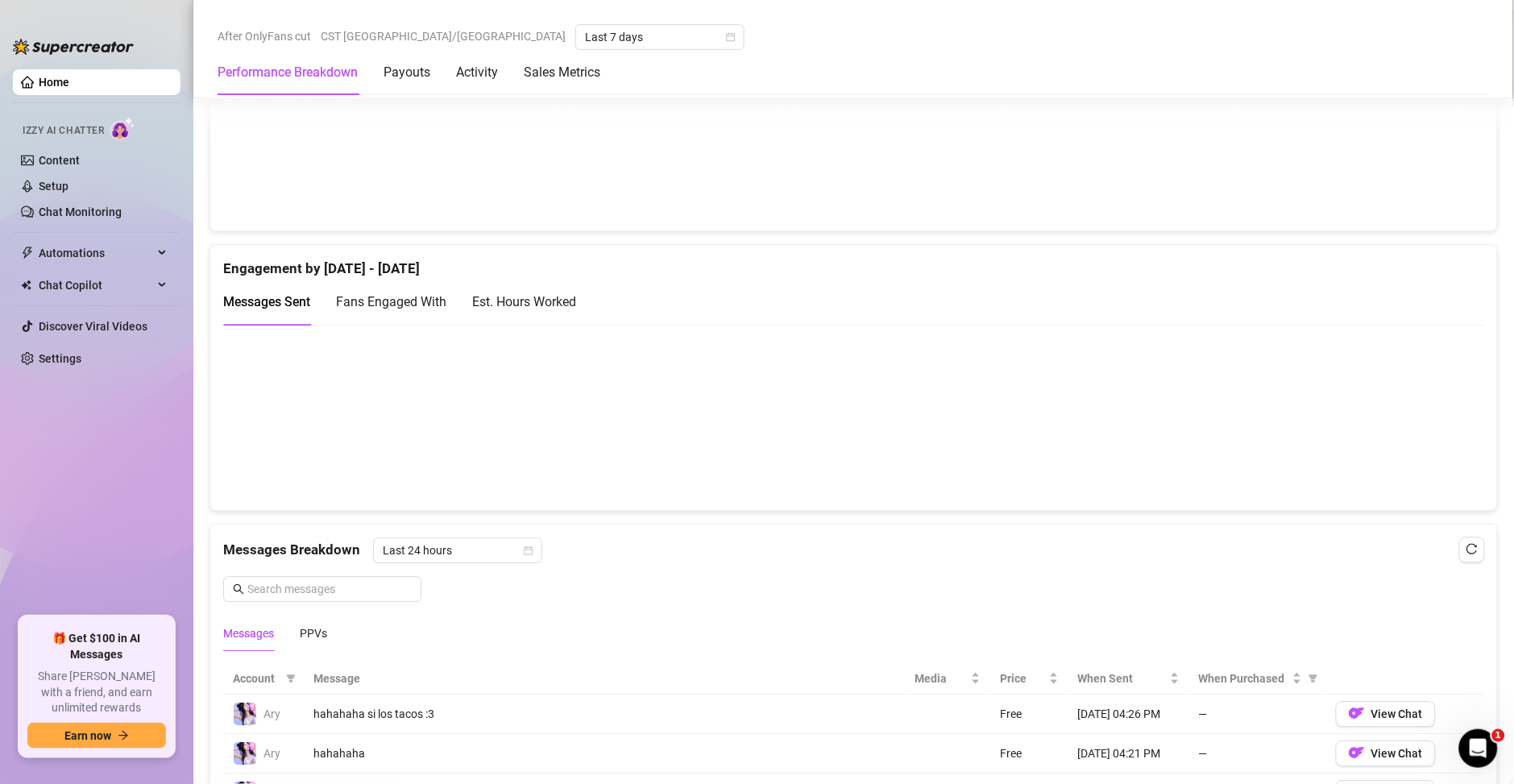
scroll to position [887, 0]
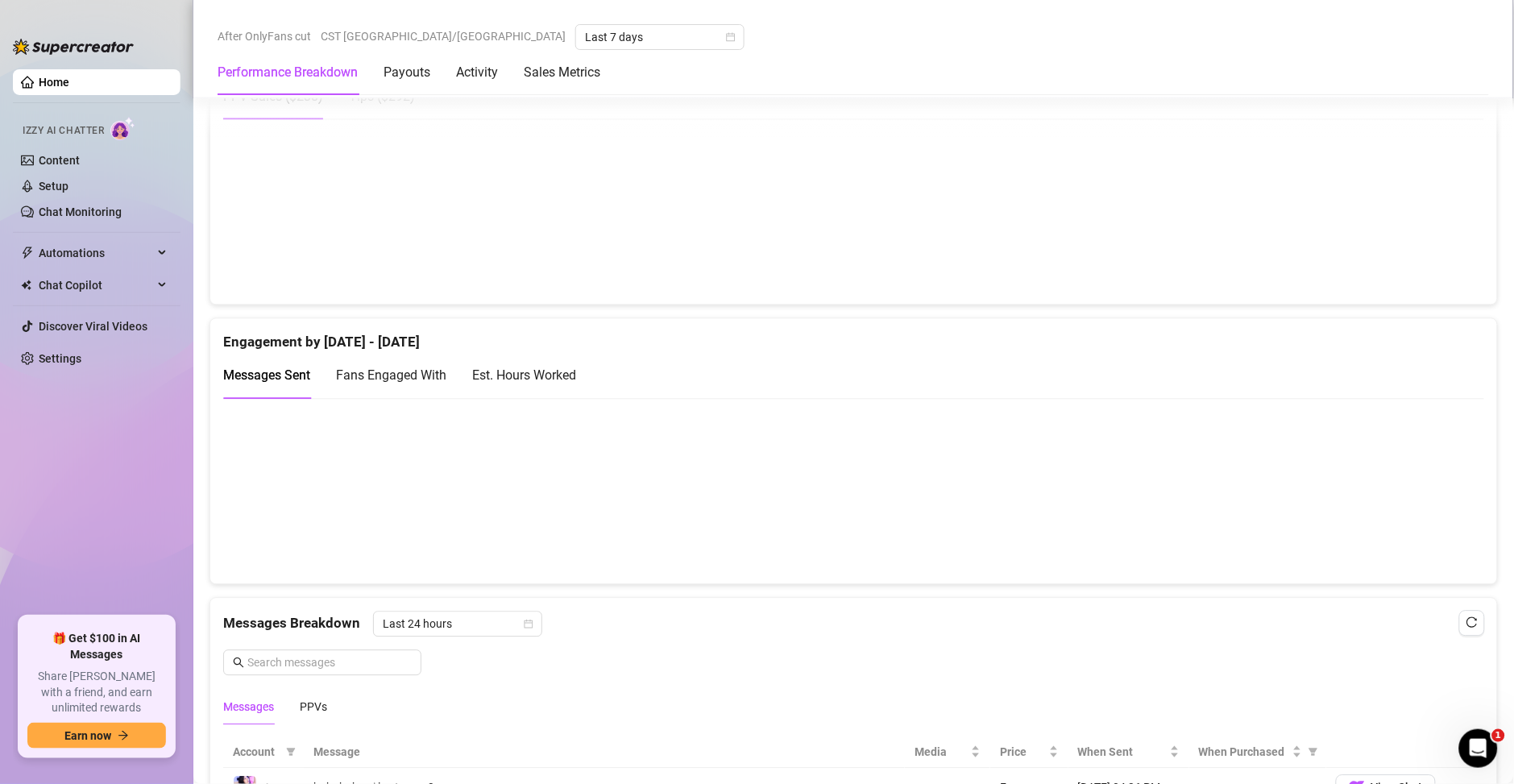
click at [536, 371] on div "Est. Hours Worked" at bounding box center [524, 375] width 104 height 21
click at [234, 380] on span "Messages Sent" at bounding box center [267, 375] width 87 height 15
click at [68, 181] on link "Setup" at bounding box center [53, 186] width 30 height 13
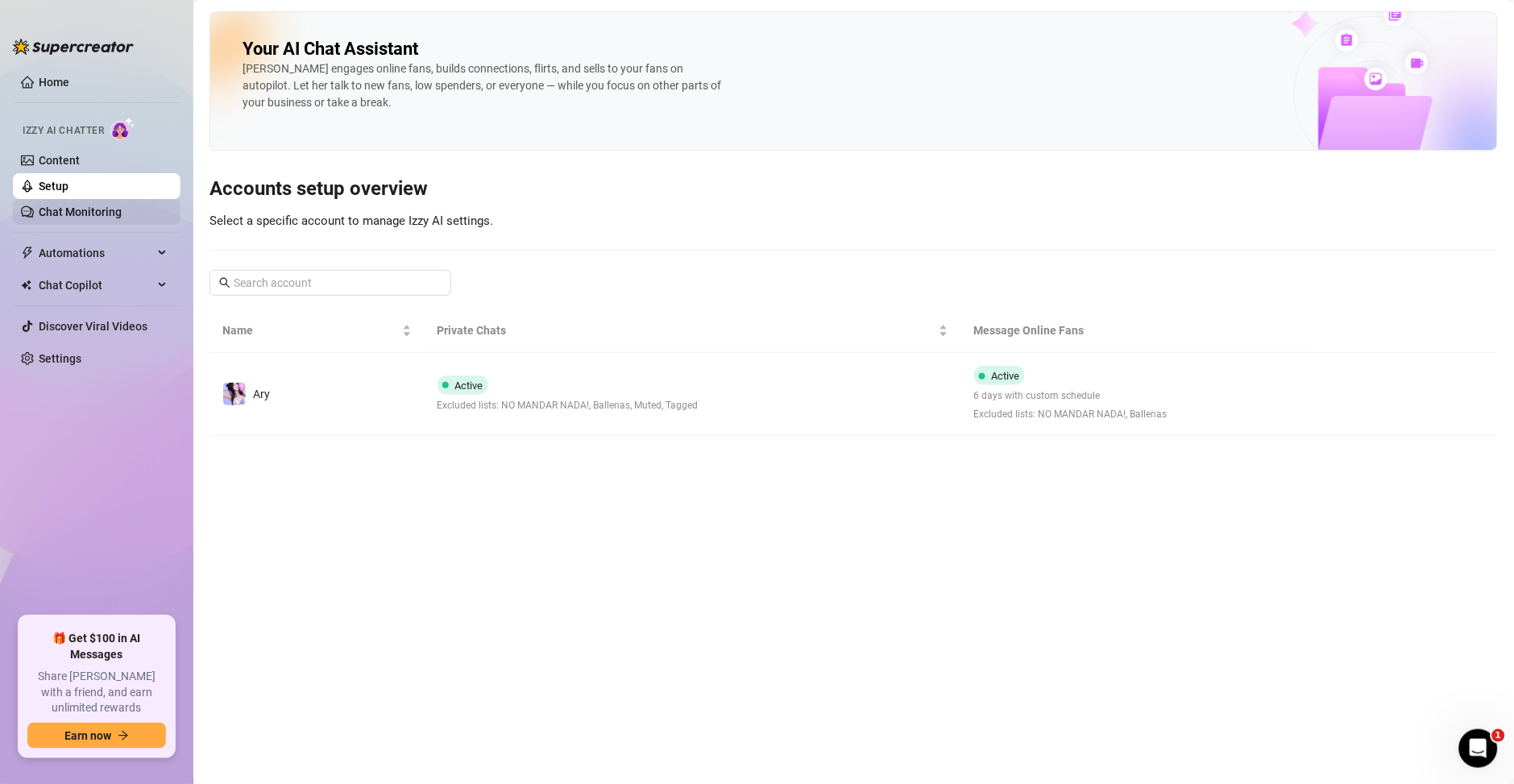
click at [38, 206] on link "Chat Monitoring" at bounding box center [80, 211] width 83 height 13
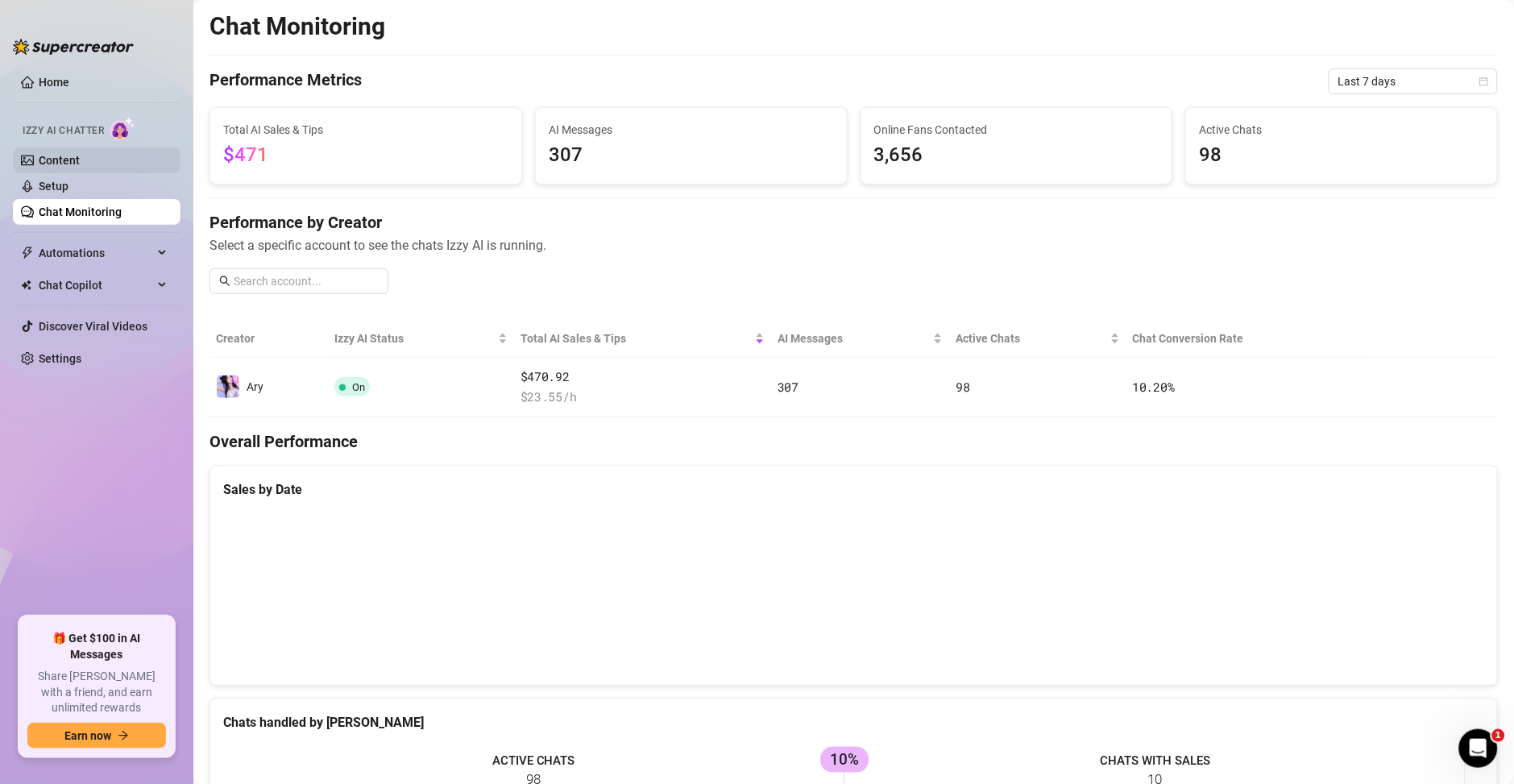
click at [69, 165] on link "Content" at bounding box center [59, 160] width 41 height 13
